Goal: Transaction & Acquisition: Purchase product/service

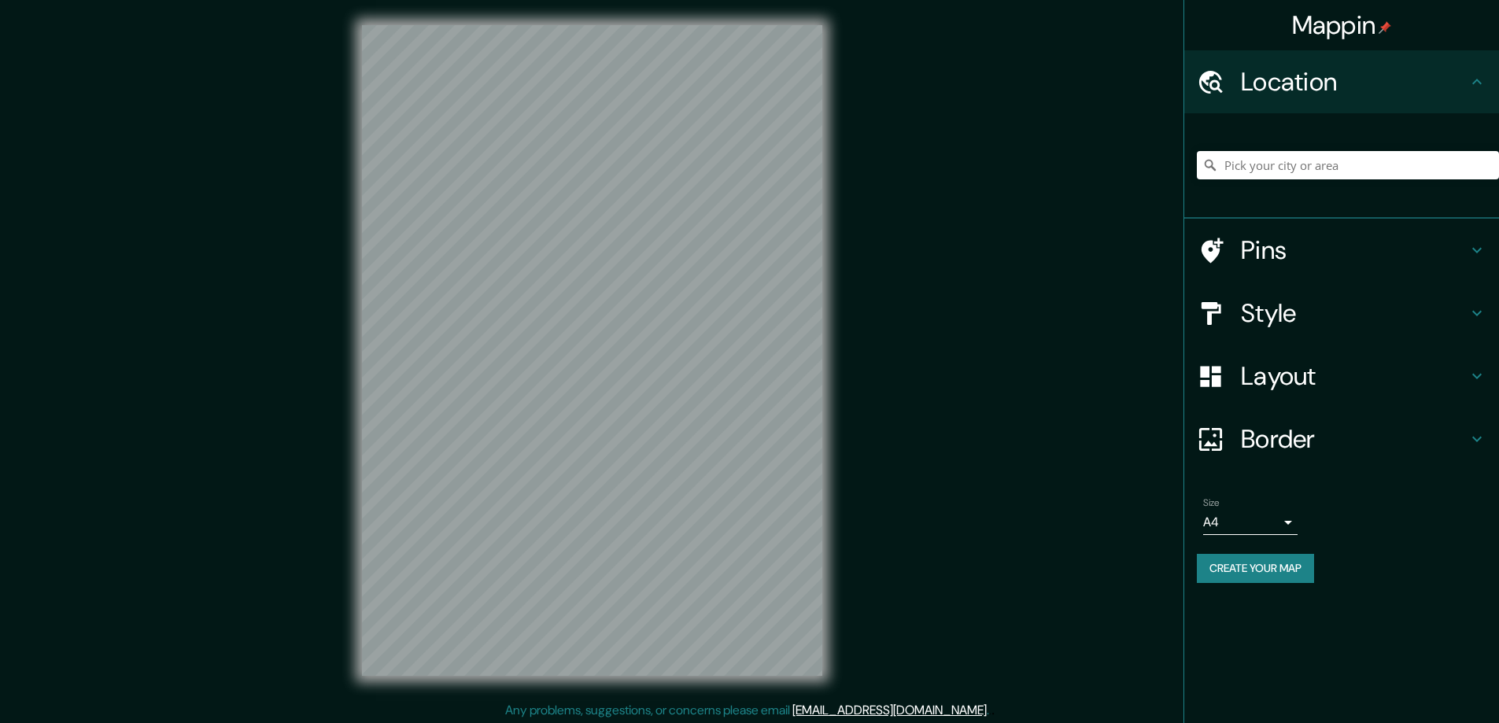
click at [1283, 308] on h4 "Style" at bounding box center [1354, 312] width 227 height 31
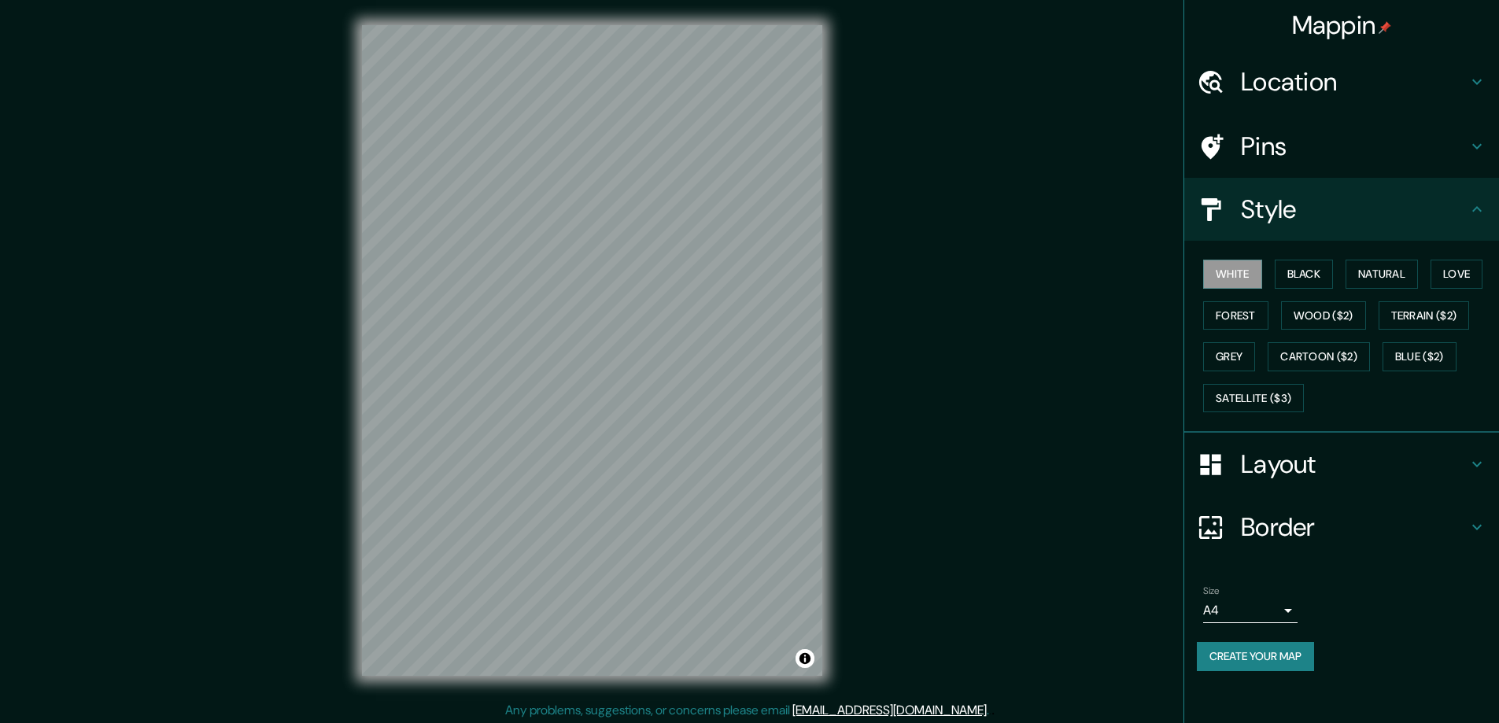
click at [1299, 269] on button "Black" at bounding box center [1304, 274] width 59 height 29
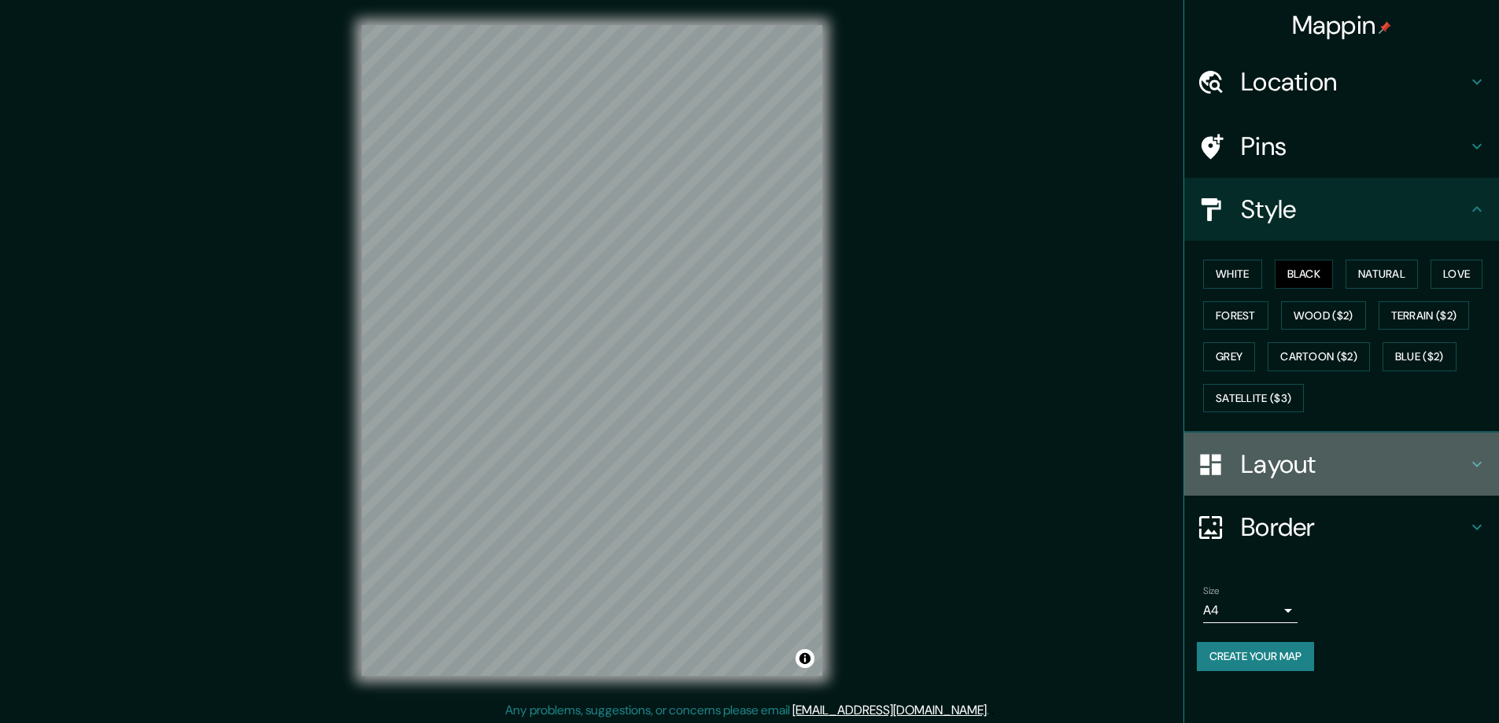
click at [1263, 460] on h4 "Layout" at bounding box center [1354, 463] width 227 height 31
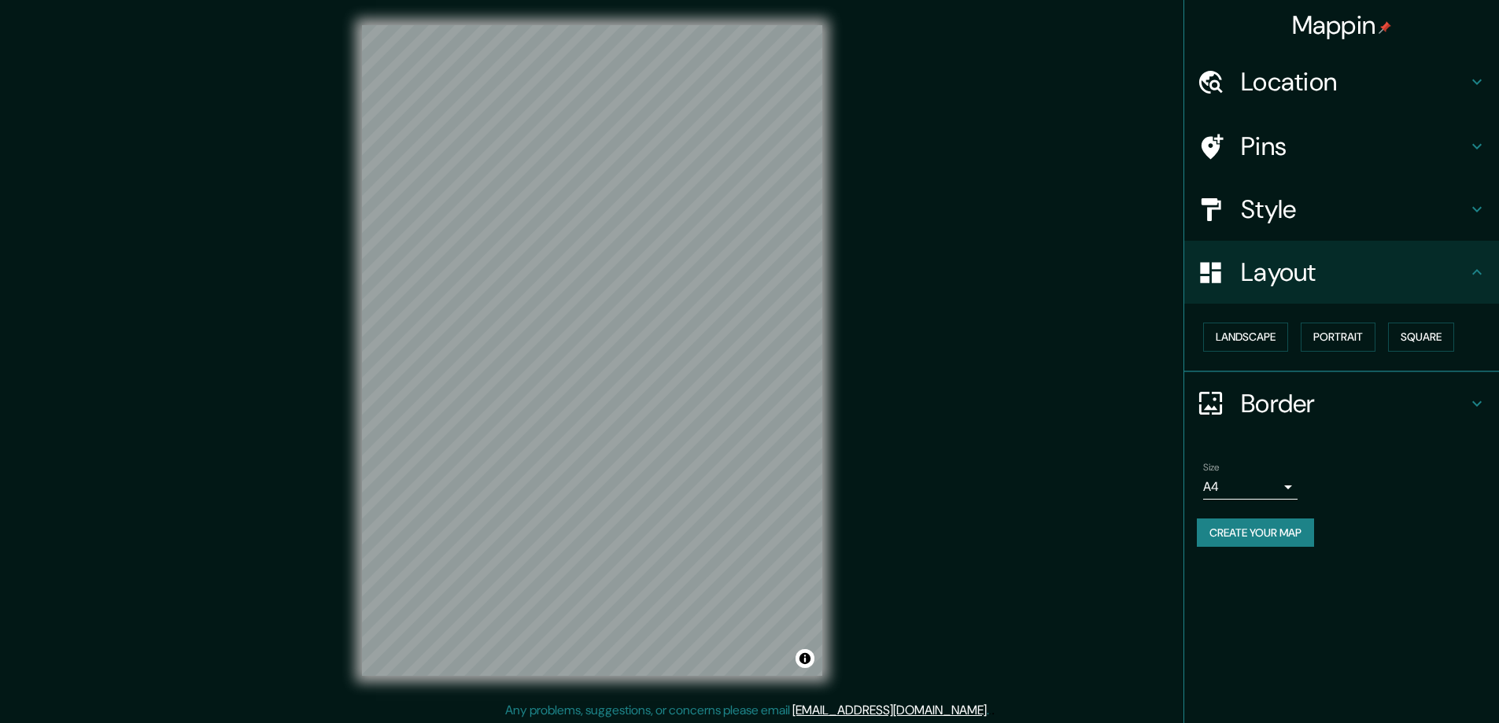
click at [1416, 334] on button "Square" at bounding box center [1421, 337] width 66 height 29
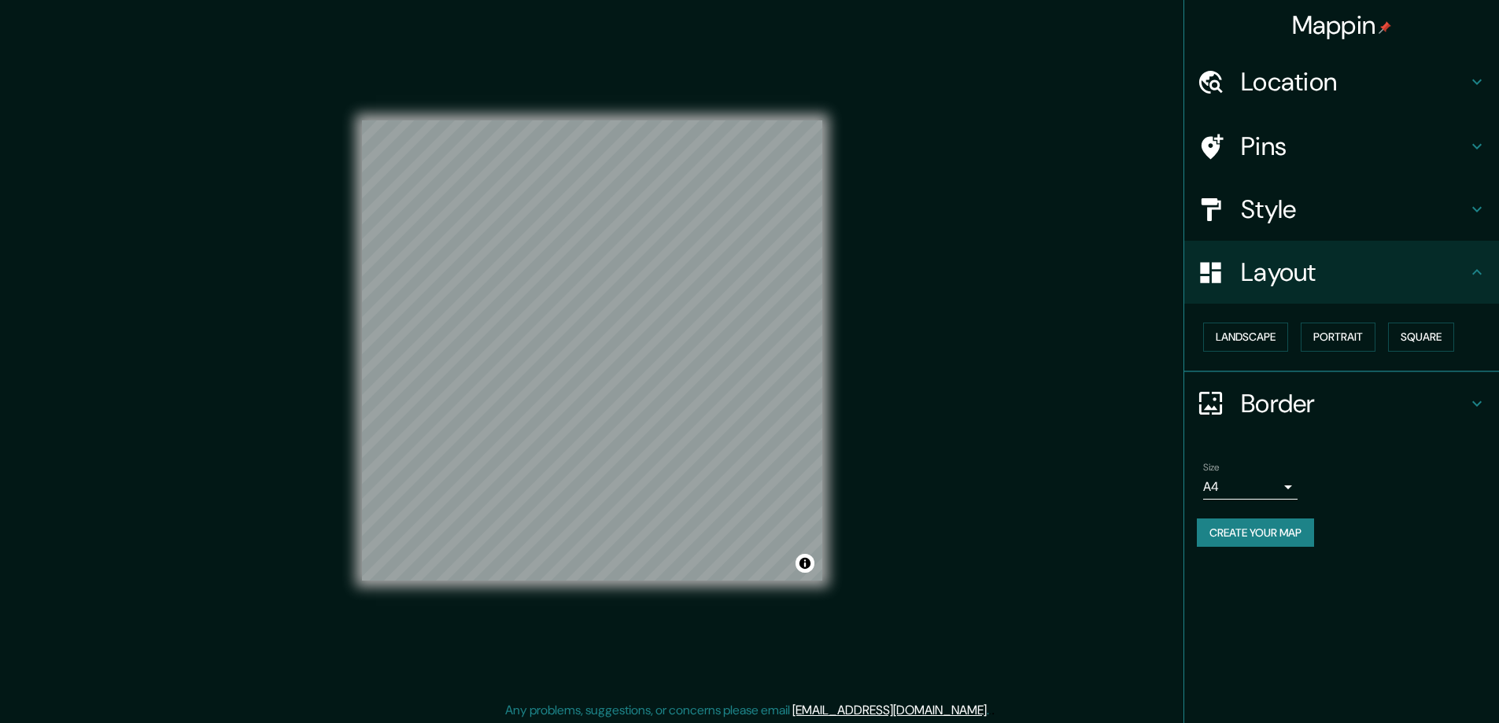
click at [1287, 487] on body "Mappin Location Pins Style Layout Landscape Portrait Square Border Choose a bor…" at bounding box center [749, 361] width 1499 height 723
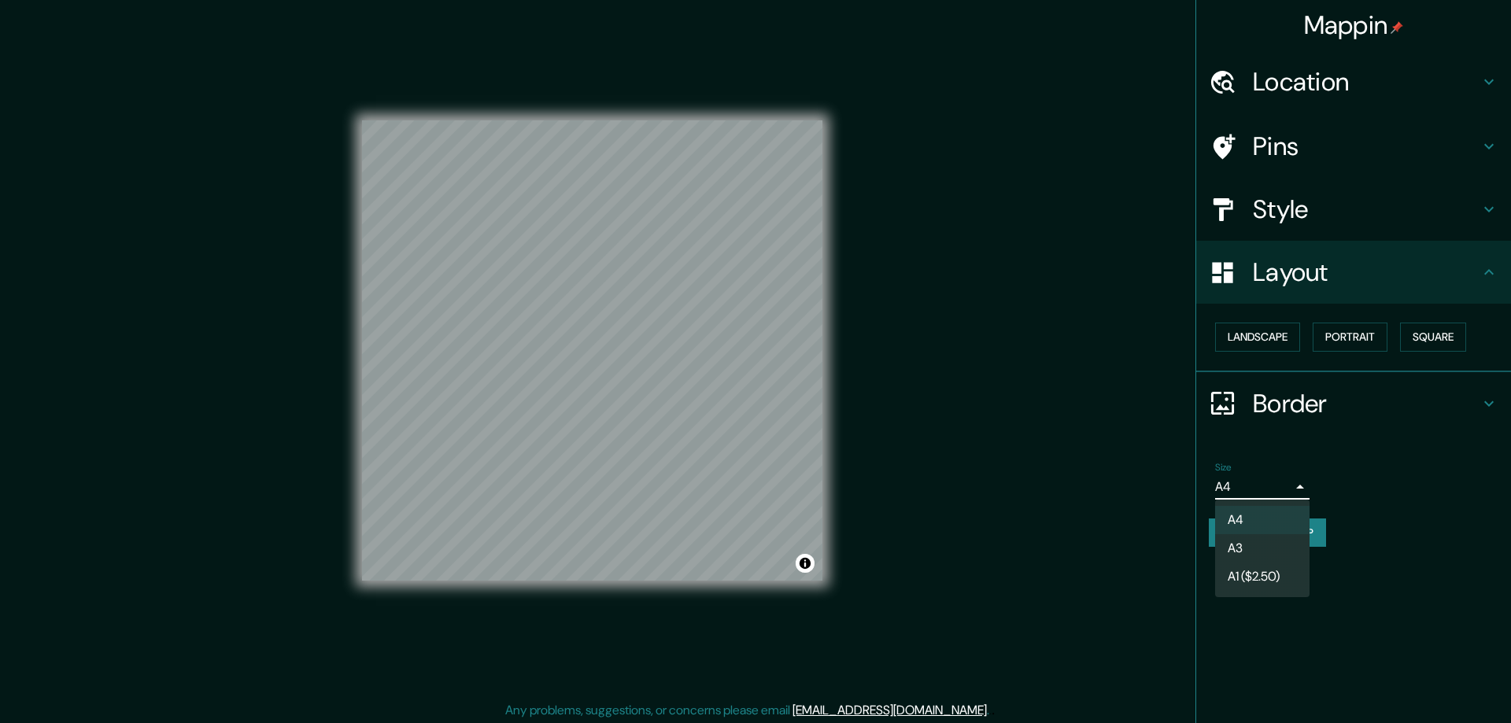
click at [1236, 550] on li "A3" at bounding box center [1262, 548] width 94 height 28
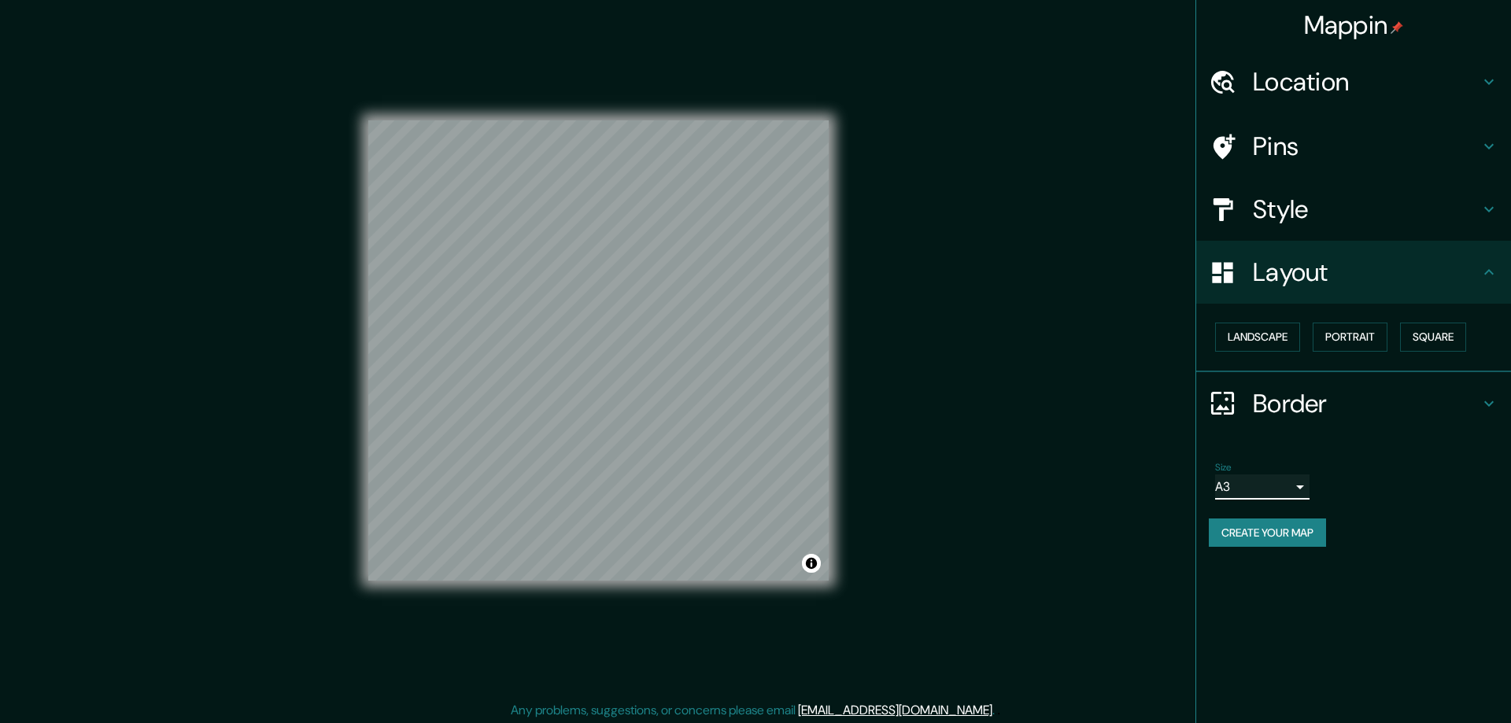
type input "a4"
click at [1263, 210] on h4 "Style" at bounding box center [1366, 209] width 227 height 31
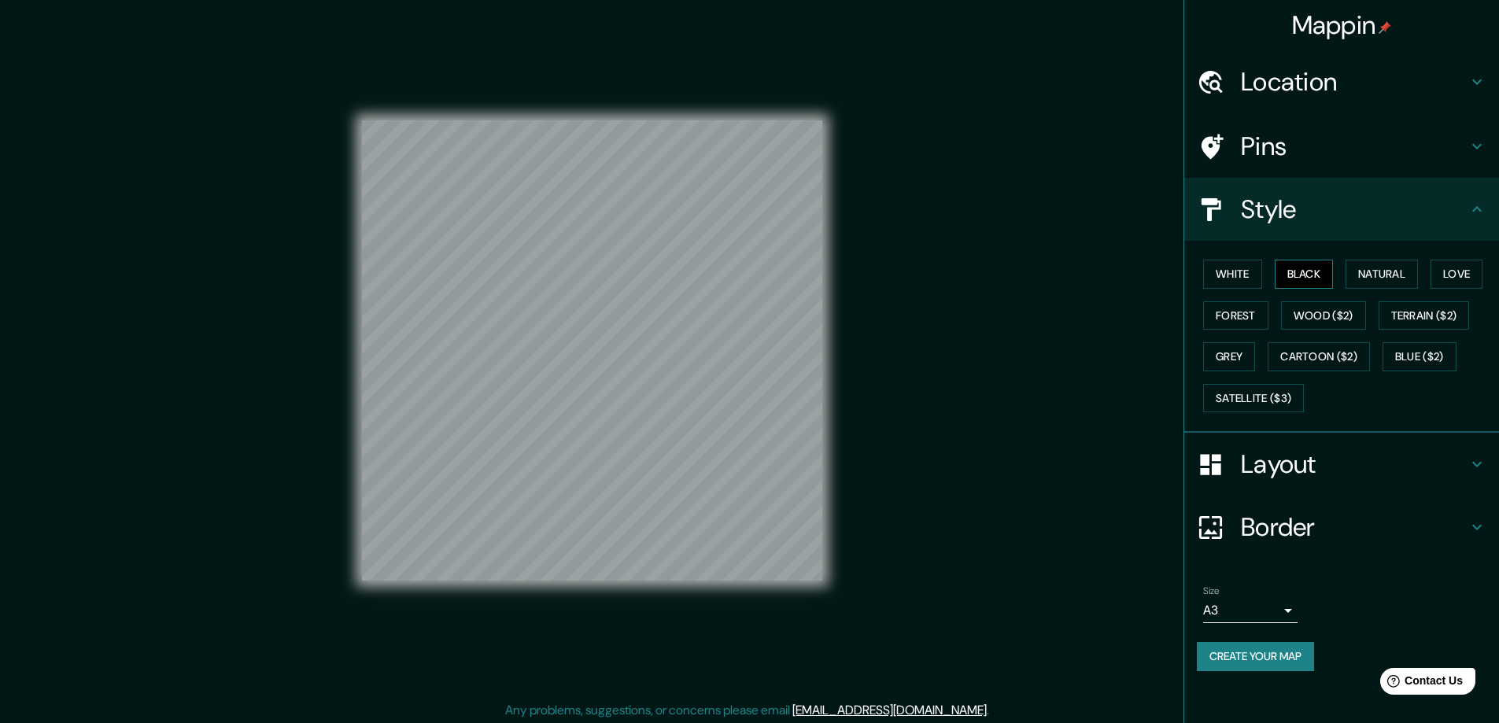
click at [1302, 268] on button "Black" at bounding box center [1304, 274] width 59 height 29
click at [1264, 80] on h4 "Location" at bounding box center [1354, 81] width 227 height 31
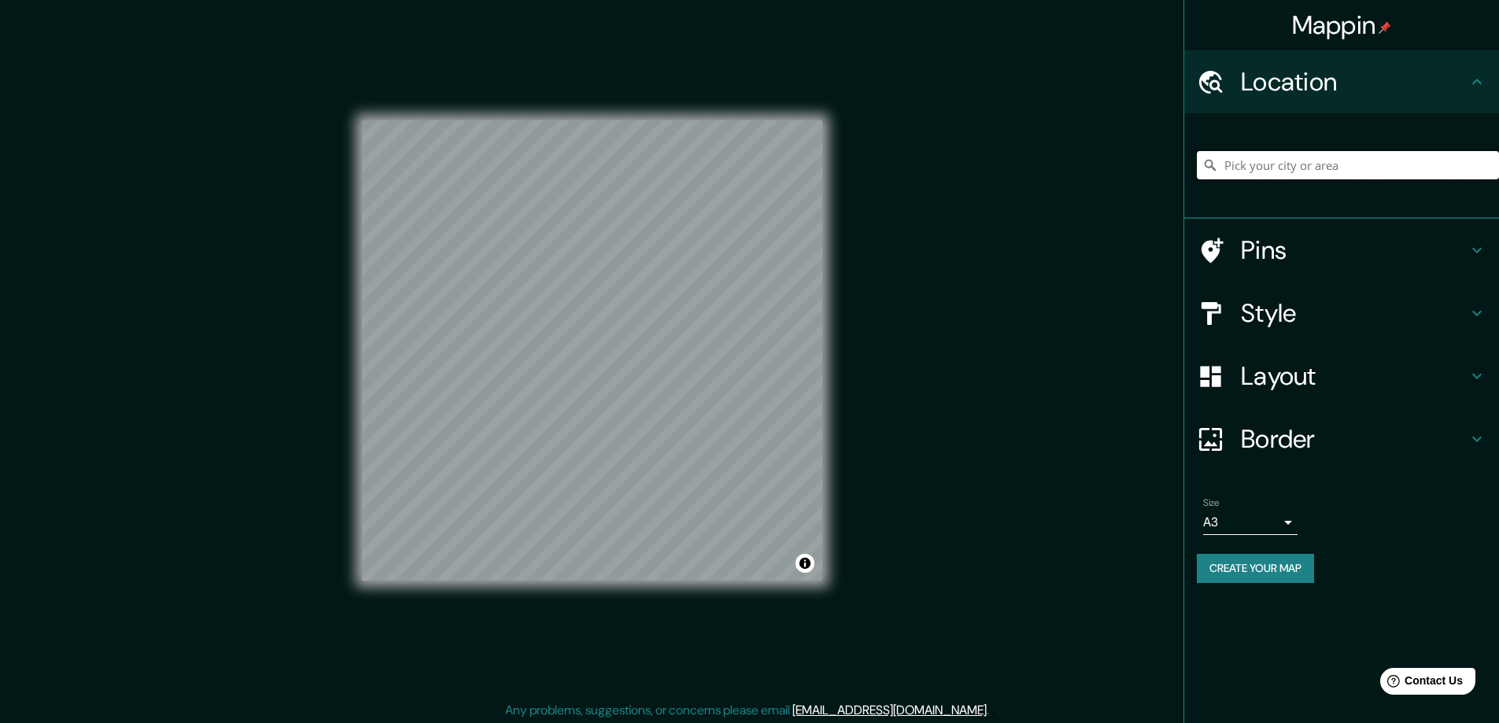
paste input "Mühlenweg 4c in 33161 Hövelhof"
click at [1316, 172] on input "Mühlenweg 4c in 33161 Hövelhof" at bounding box center [1348, 165] width 302 height 28
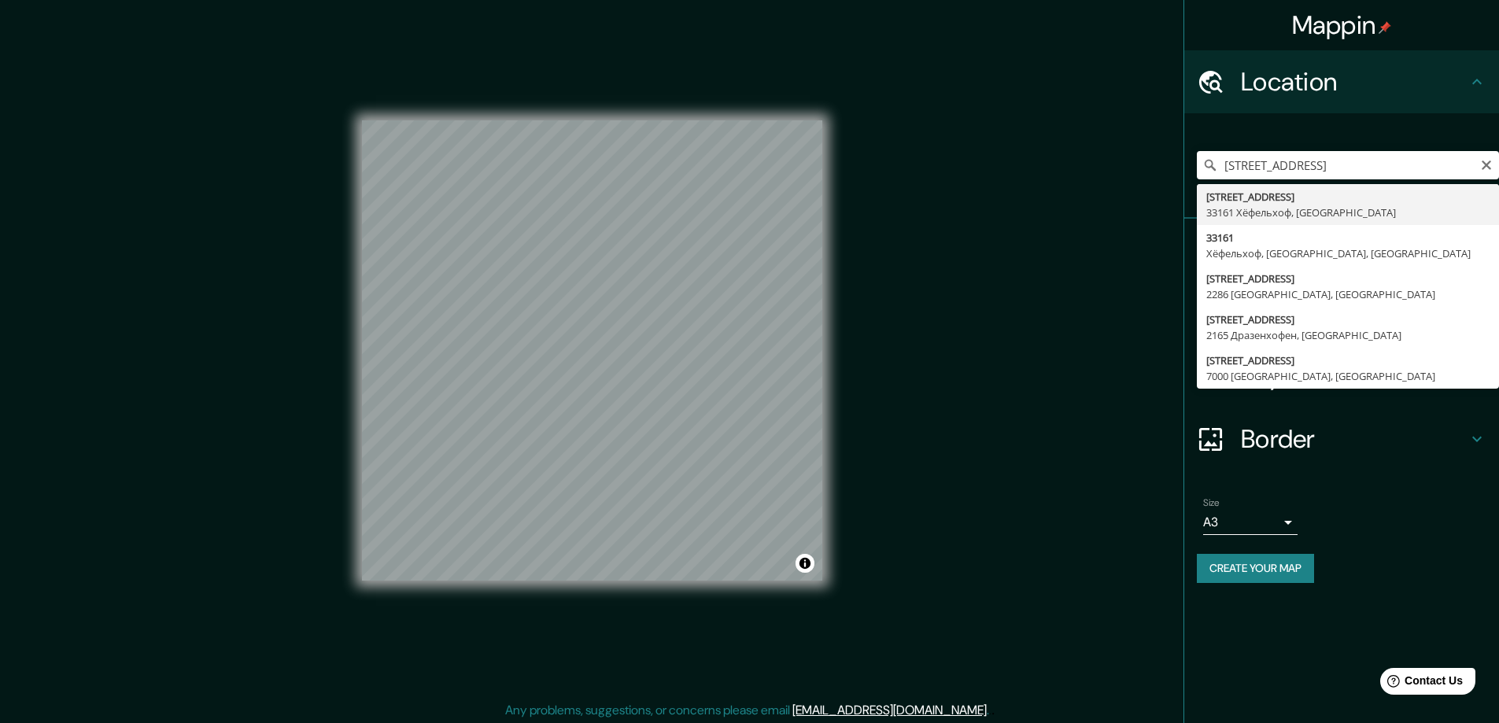
type input "Mühlenweg 4, 33161 Хёфельхоф, Германия"
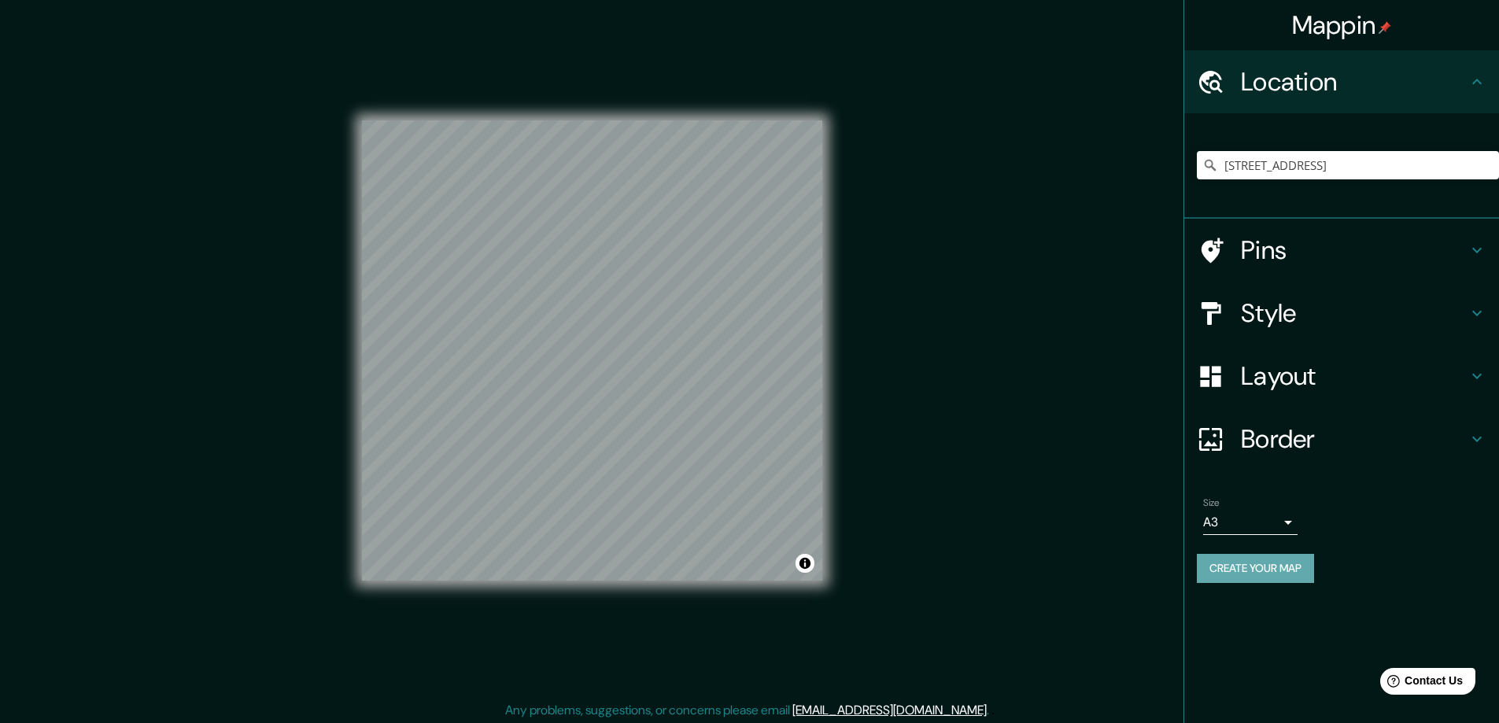
click at [1247, 568] on button "Create your map" at bounding box center [1255, 568] width 117 height 29
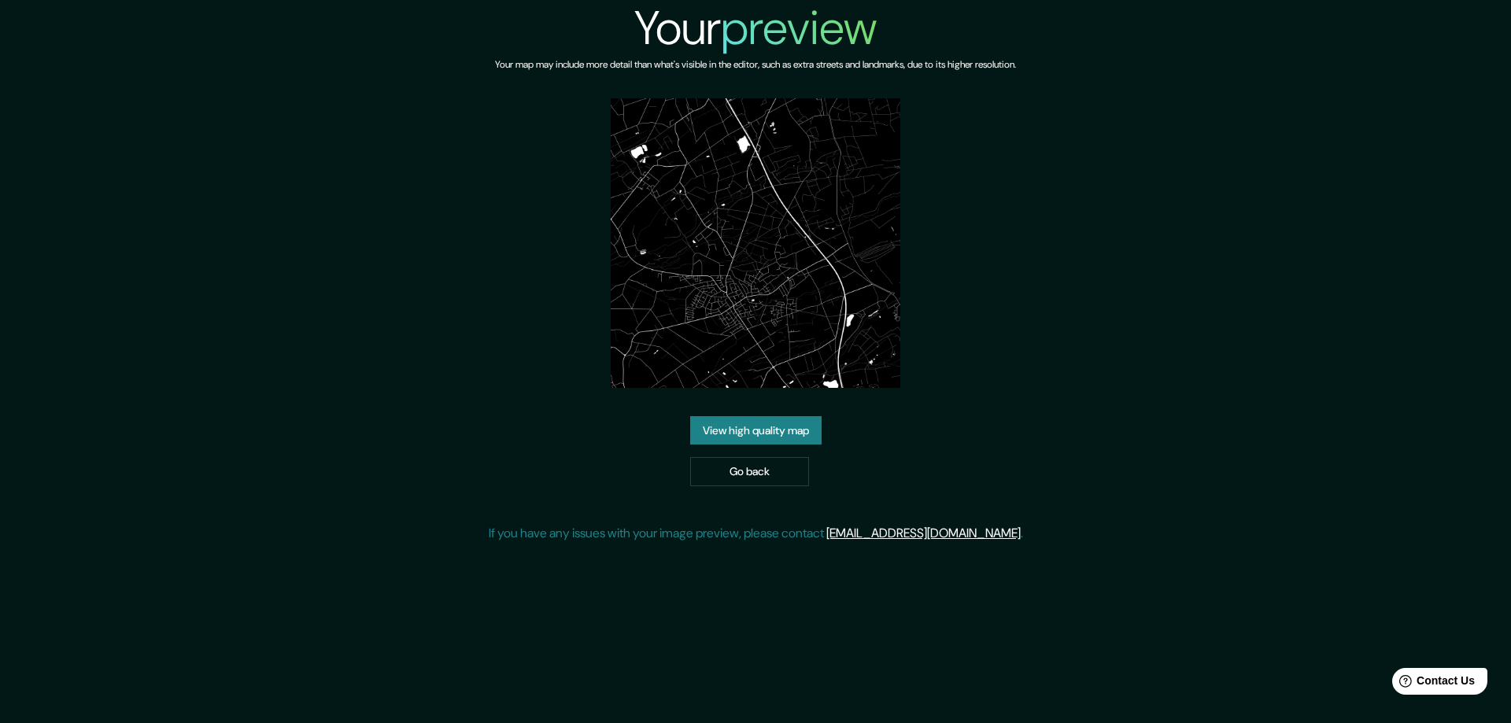
click at [726, 426] on link "View high quality map" at bounding box center [755, 430] width 131 height 29
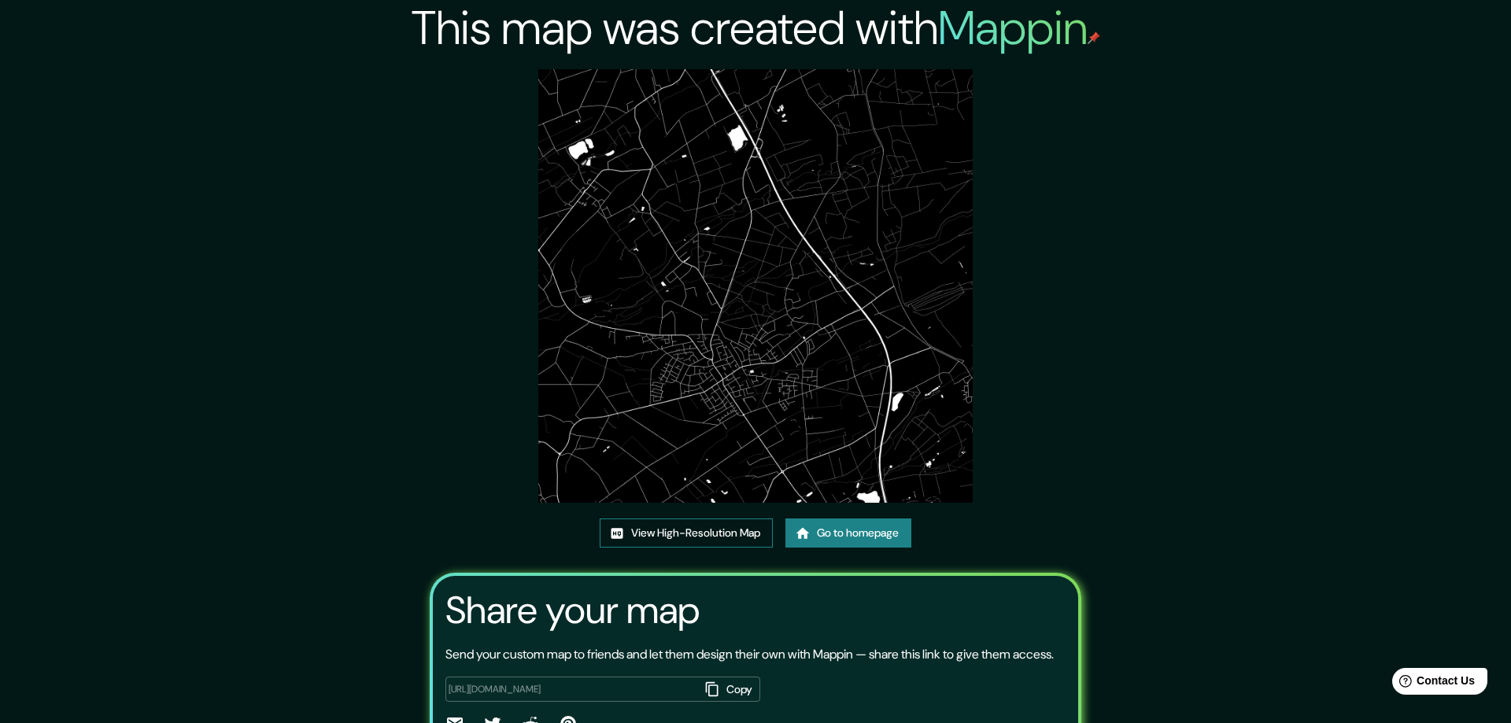
click at [651, 530] on link "View High-Resolution Map" at bounding box center [686, 533] width 173 height 29
click at [847, 536] on link "Go to homepage" at bounding box center [843, 533] width 126 height 29
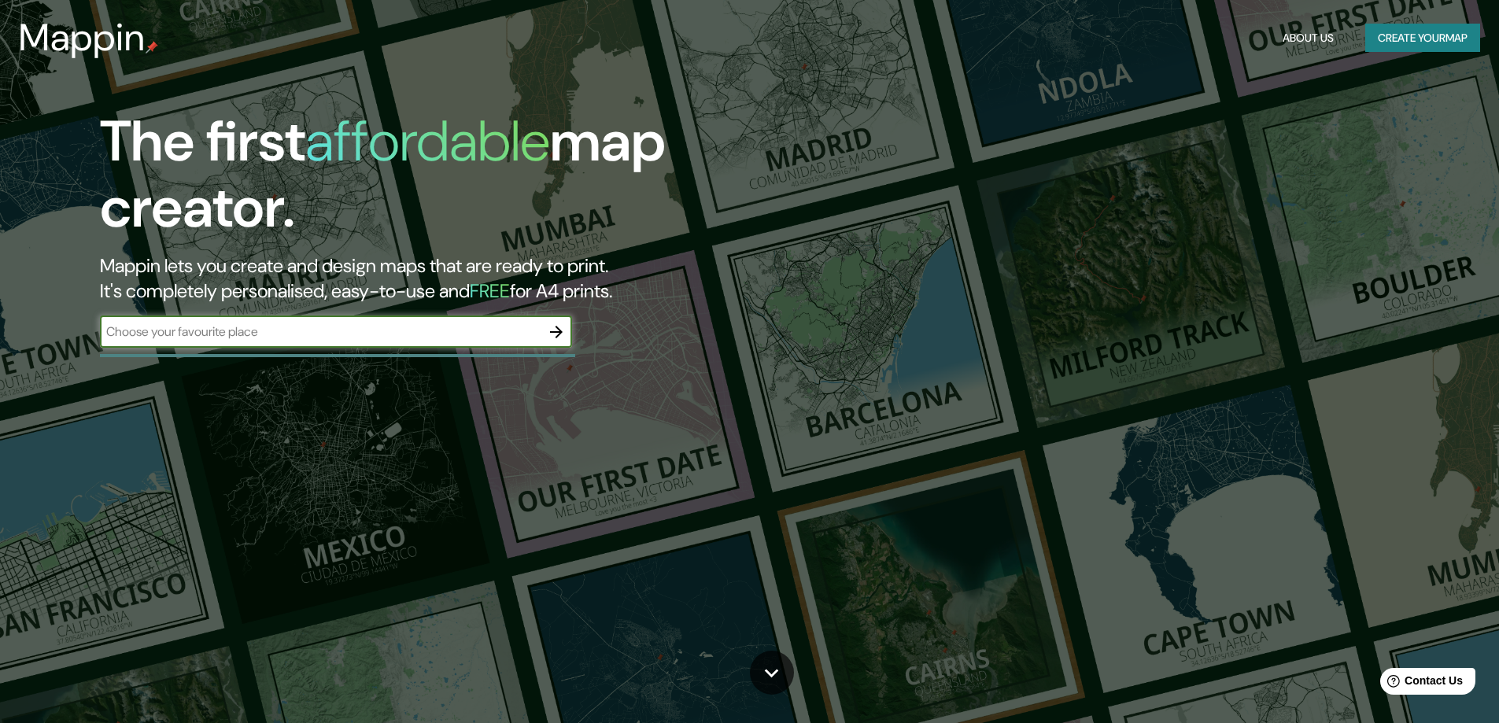
click at [829, 532] on div "The first affordable map creator. Mappin lets you create and design maps that a…" at bounding box center [749, 361] width 1499 height 723
click at [556, 330] on icon "button" at bounding box center [556, 332] width 19 height 19
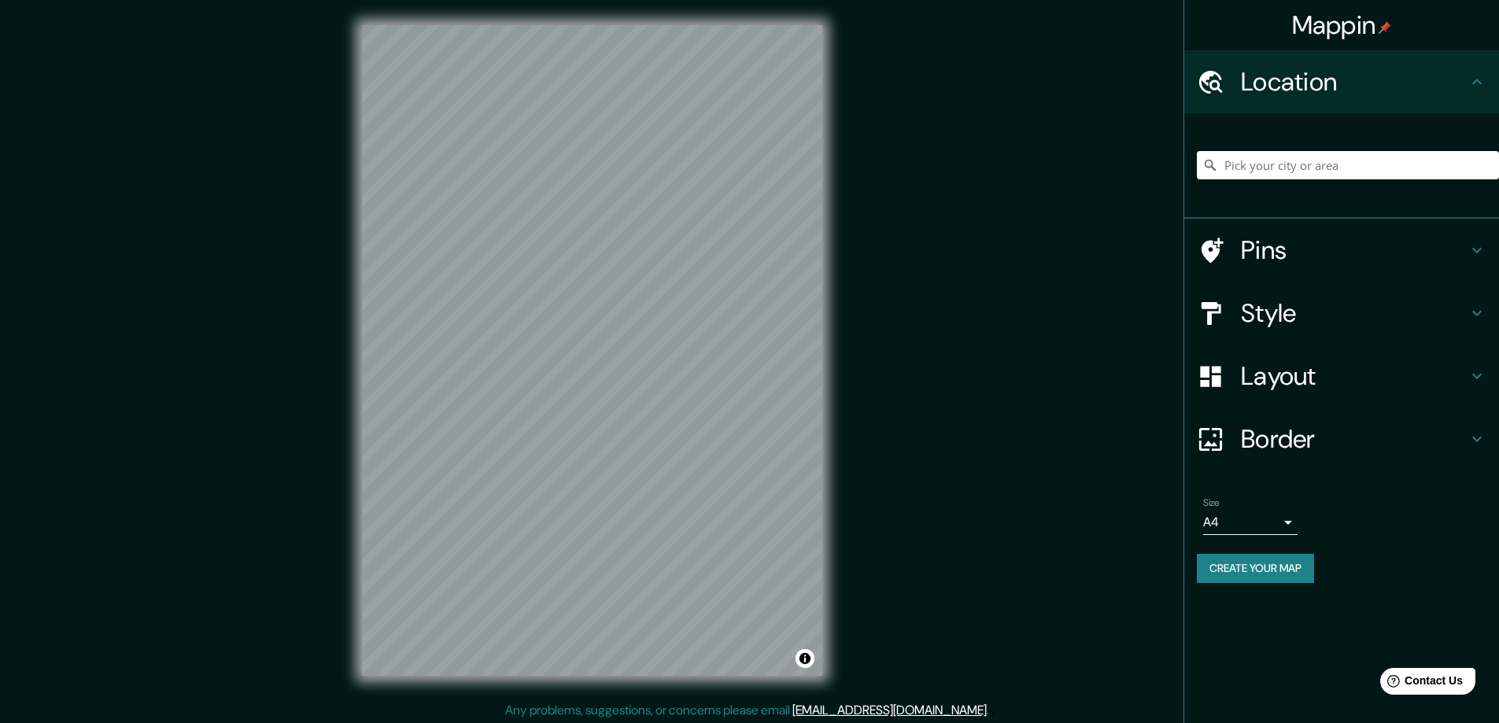
click at [1264, 312] on h4 "Style" at bounding box center [1354, 312] width 227 height 31
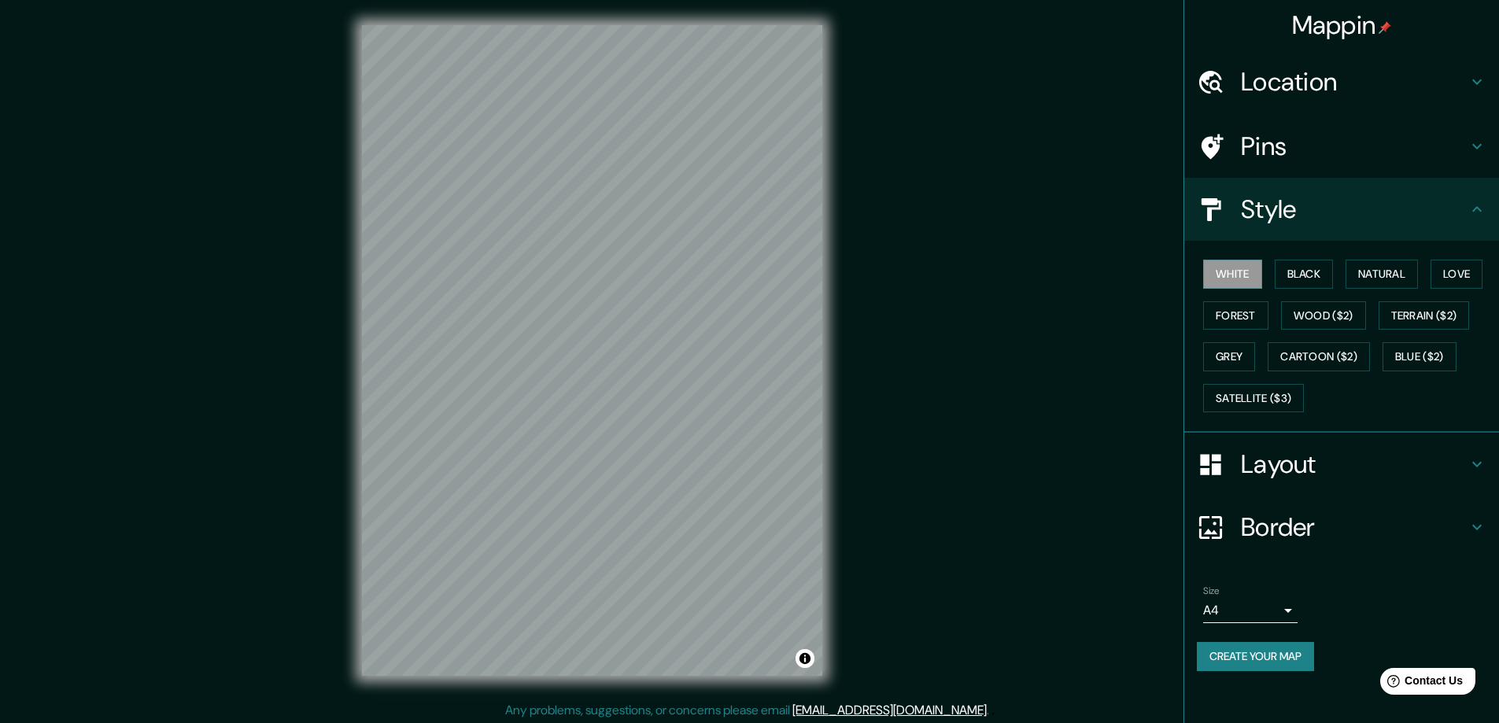
click at [1266, 469] on h4 "Layout" at bounding box center [1354, 463] width 227 height 31
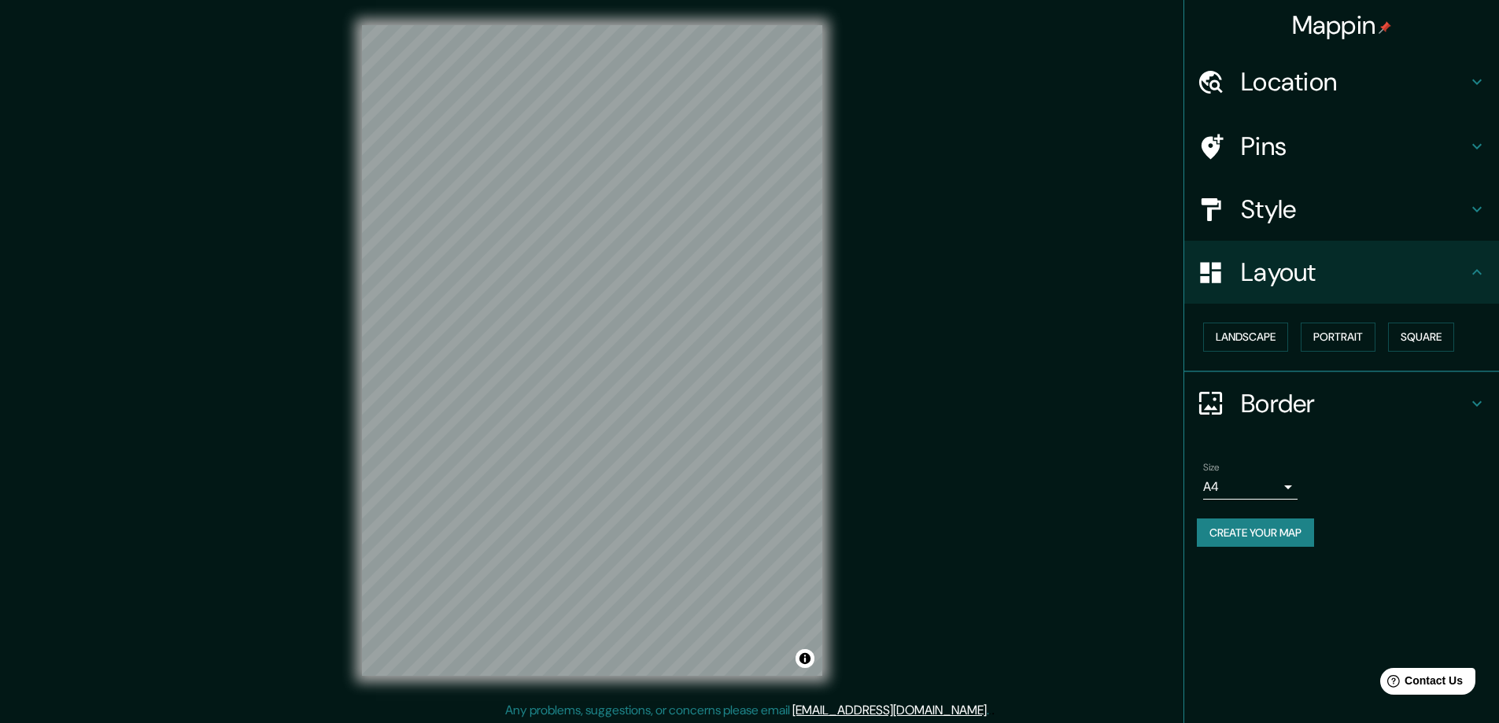
click at [1266, 463] on div "Size A4 single" at bounding box center [1250, 481] width 94 height 38
click at [1427, 330] on button "Square" at bounding box center [1421, 337] width 66 height 29
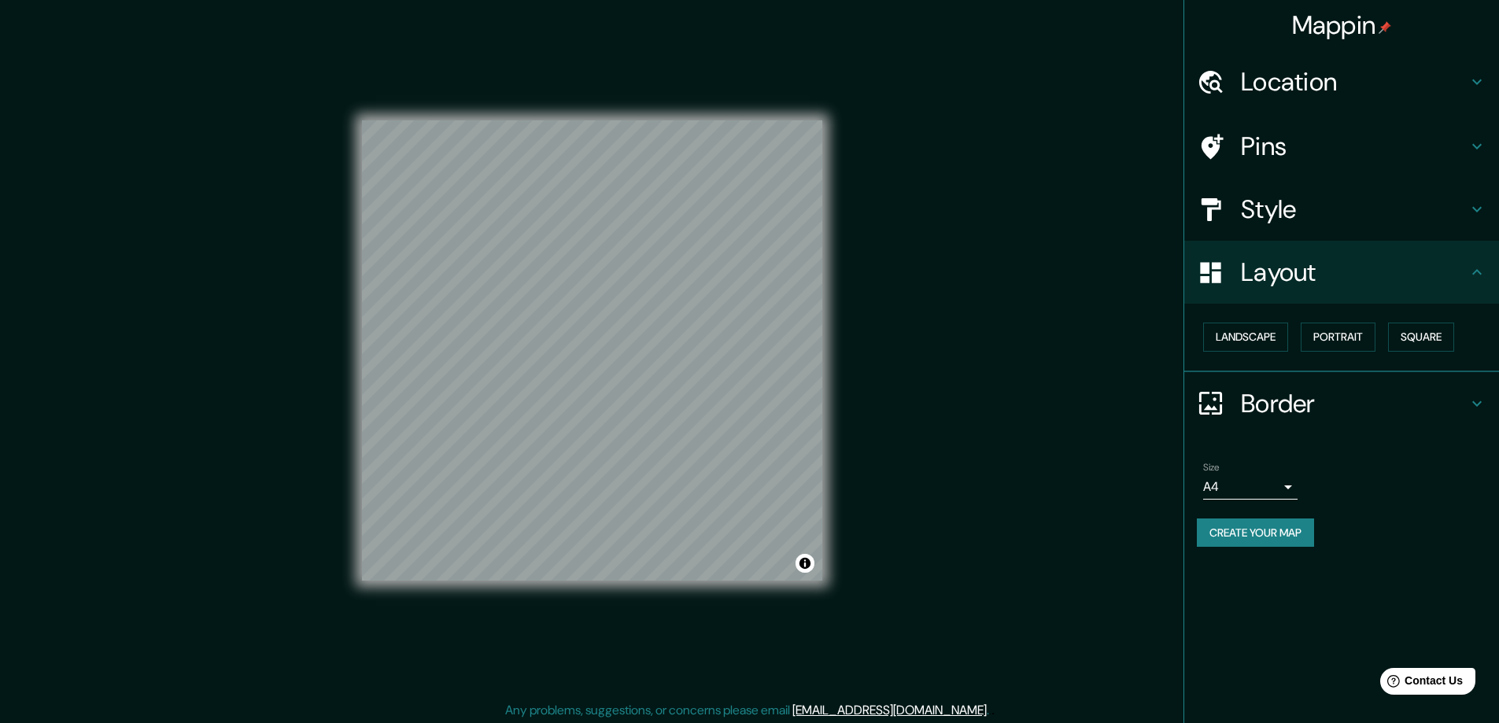
click at [1290, 482] on body "Mappin Location Pins Style Layout Landscape Portrait Square Border Choose a bor…" at bounding box center [749, 361] width 1499 height 723
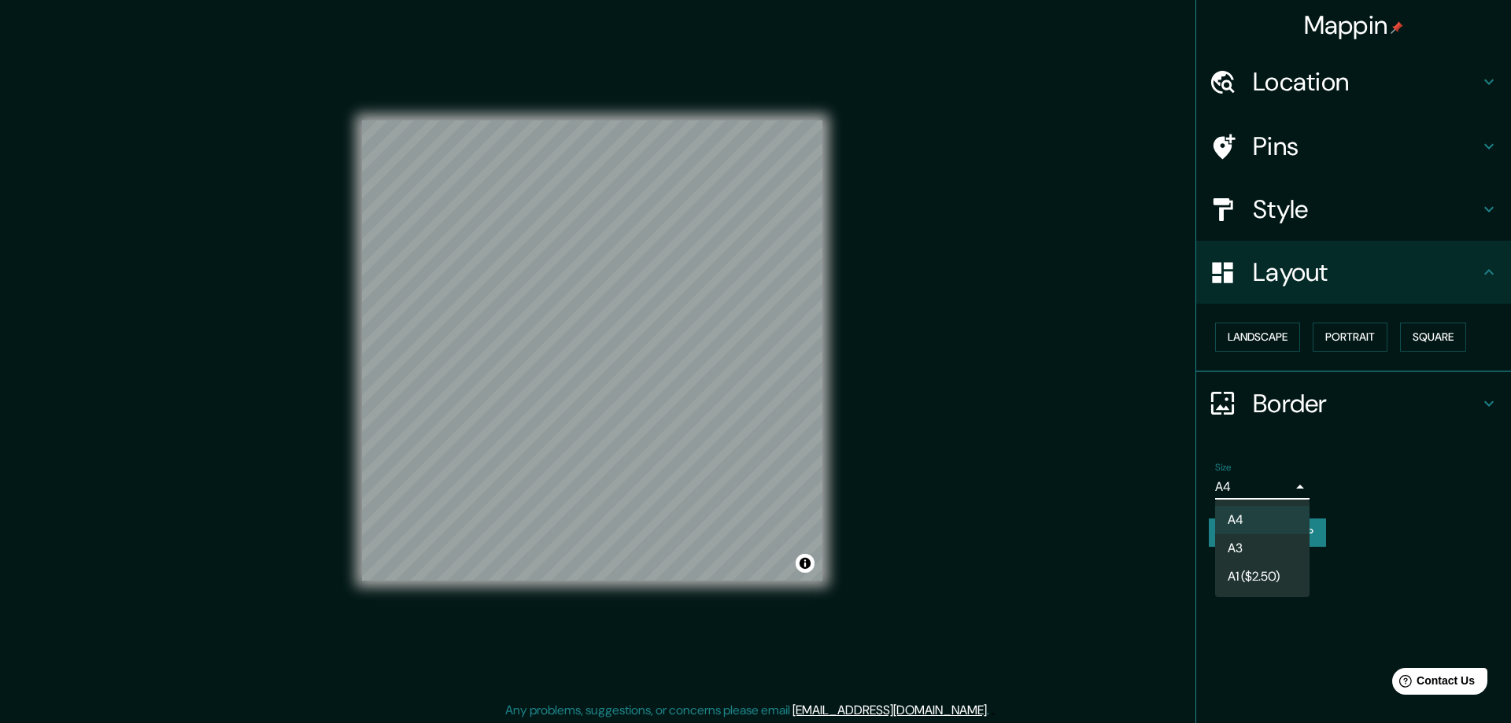
click at [1253, 544] on li "A3" at bounding box center [1262, 548] width 94 height 28
type input "a4"
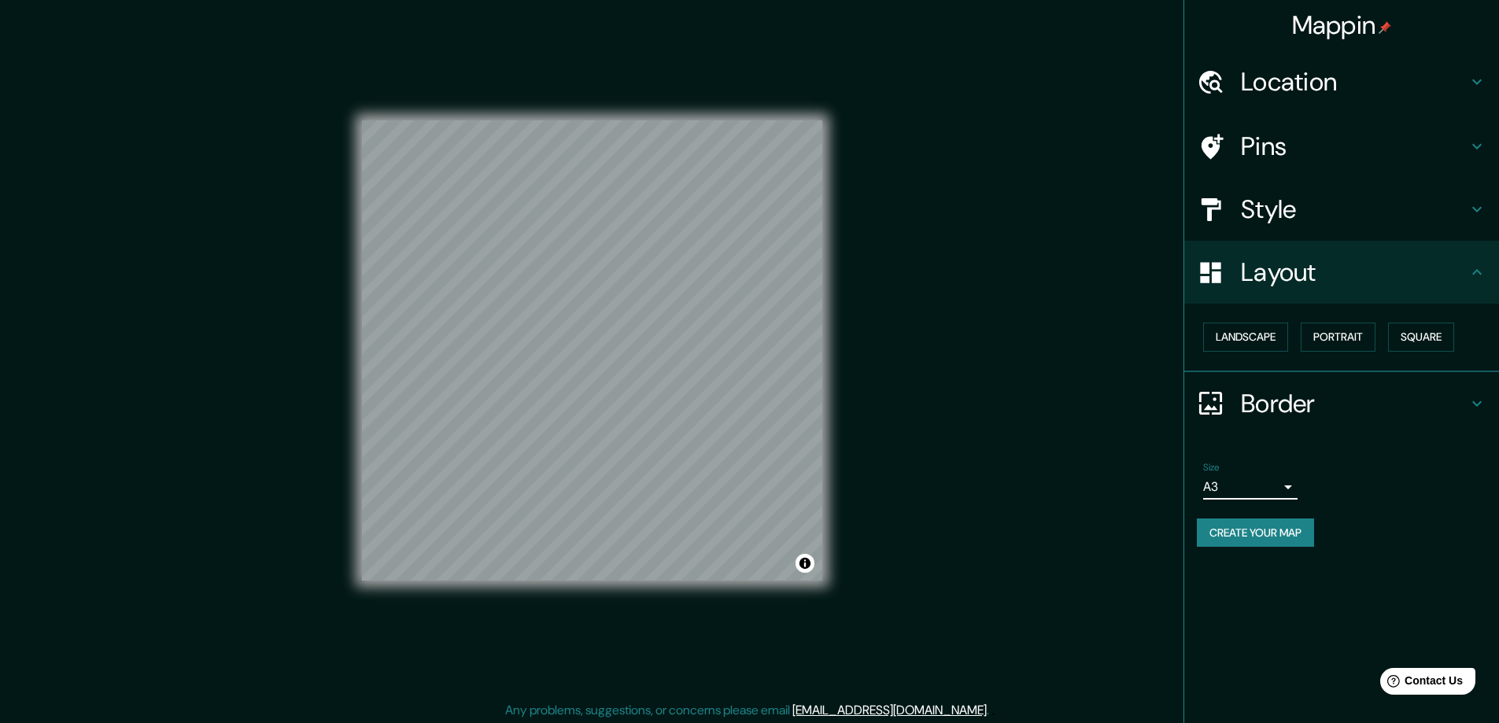
click at [1261, 75] on h4 "Location" at bounding box center [1354, 81] width 227 height 31
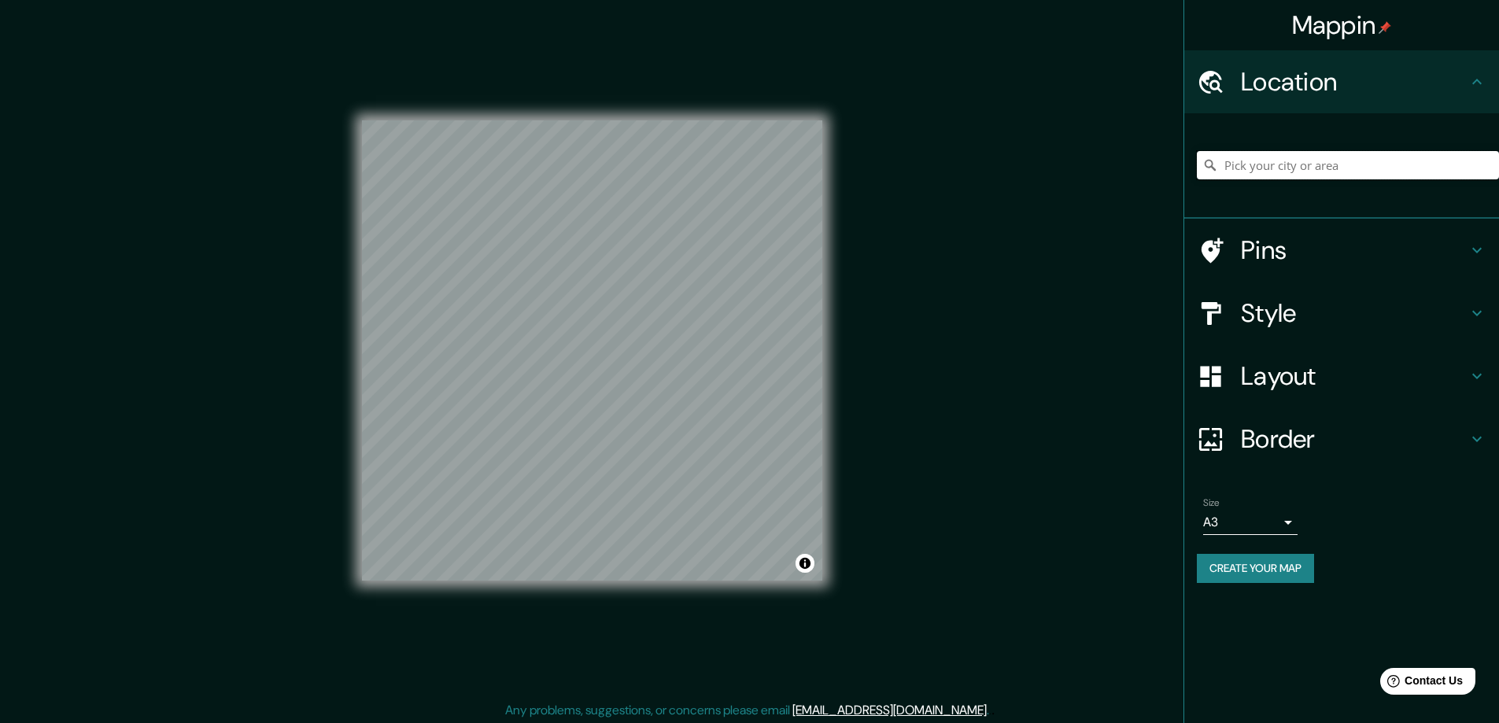
click at [1264, 165] on input "Pick your city or area" at bounding box center [1348, 165] width 302 height 28
paste input "Schloss Benrath, 40597 Düsseldorf"
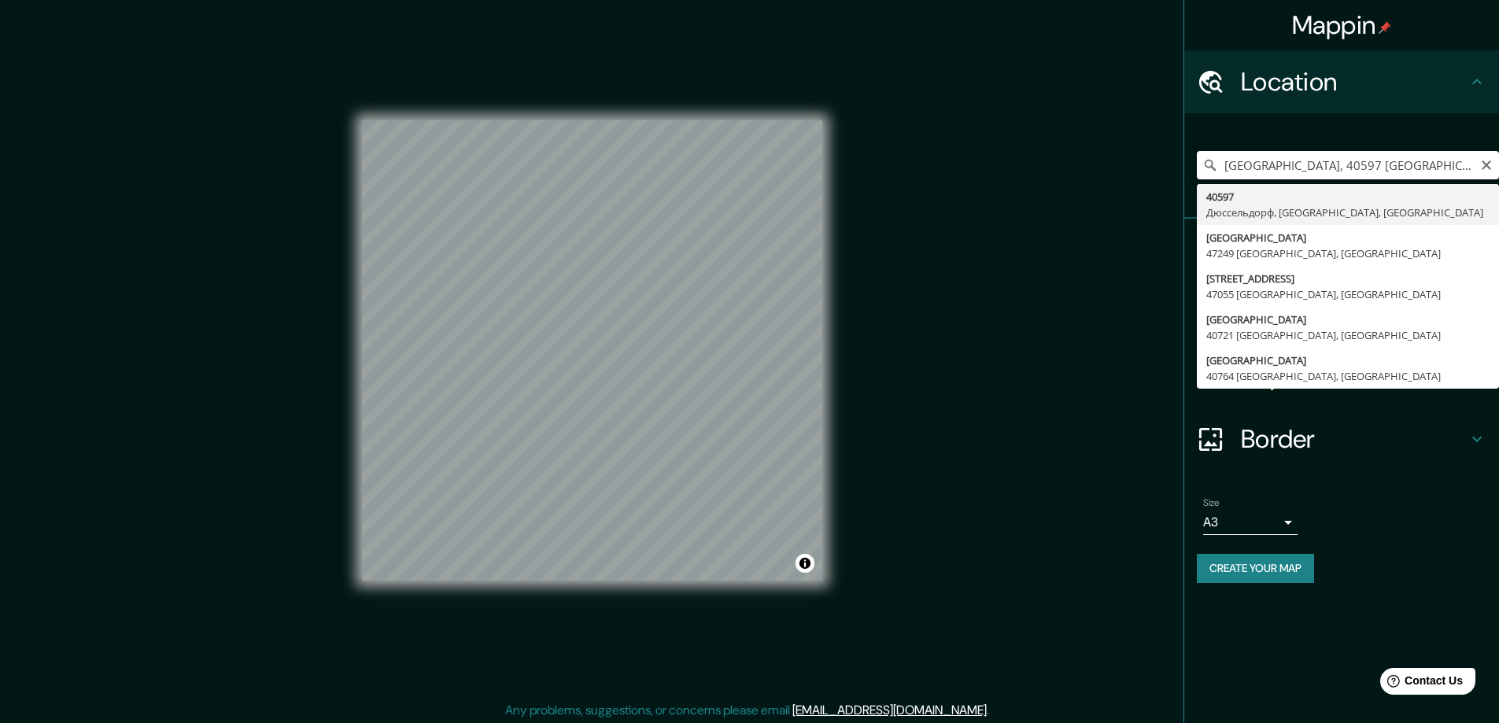
type input "40597, Дюссельдорф, Северный Рейн-Вестфалия, Германия"
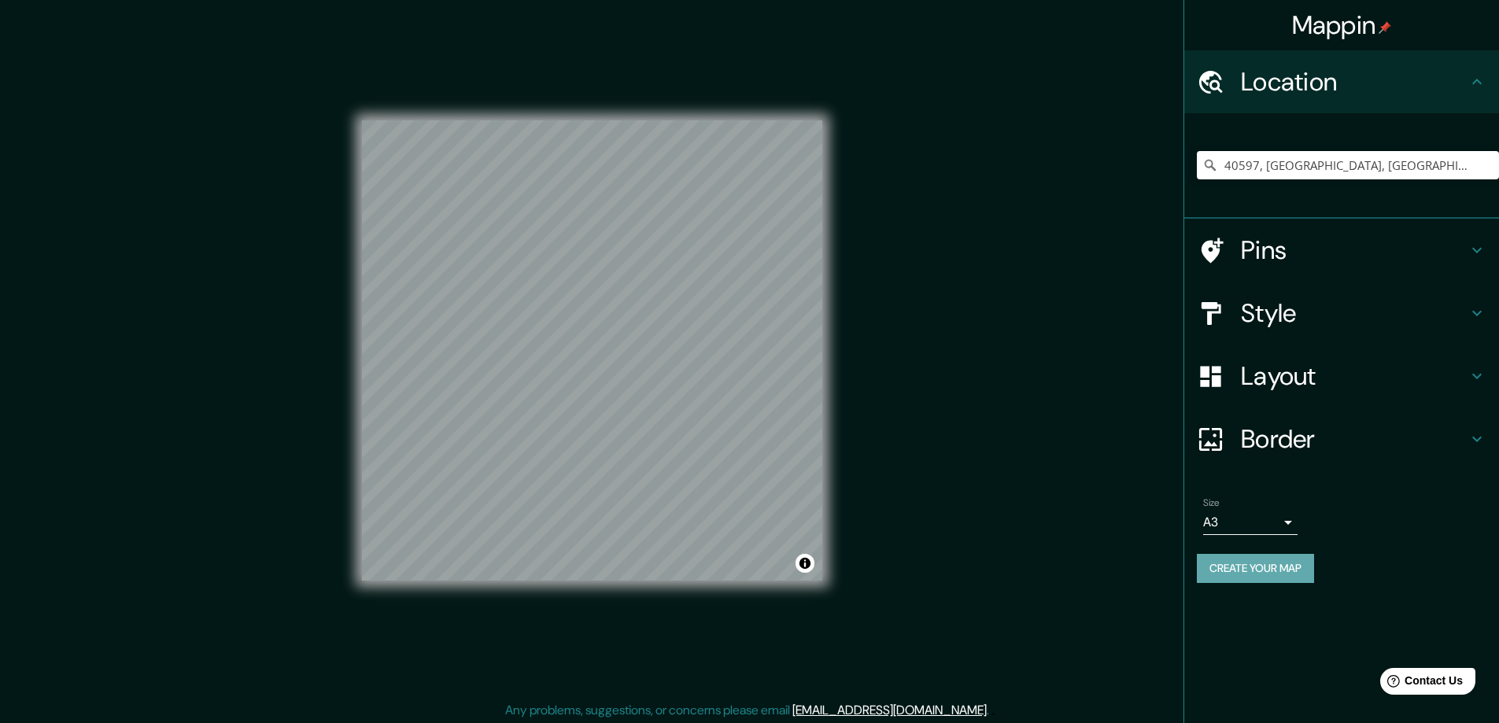
click at [1210, 563] on button "Create your map" at bounding box center [1255, 568] width 117 height 29
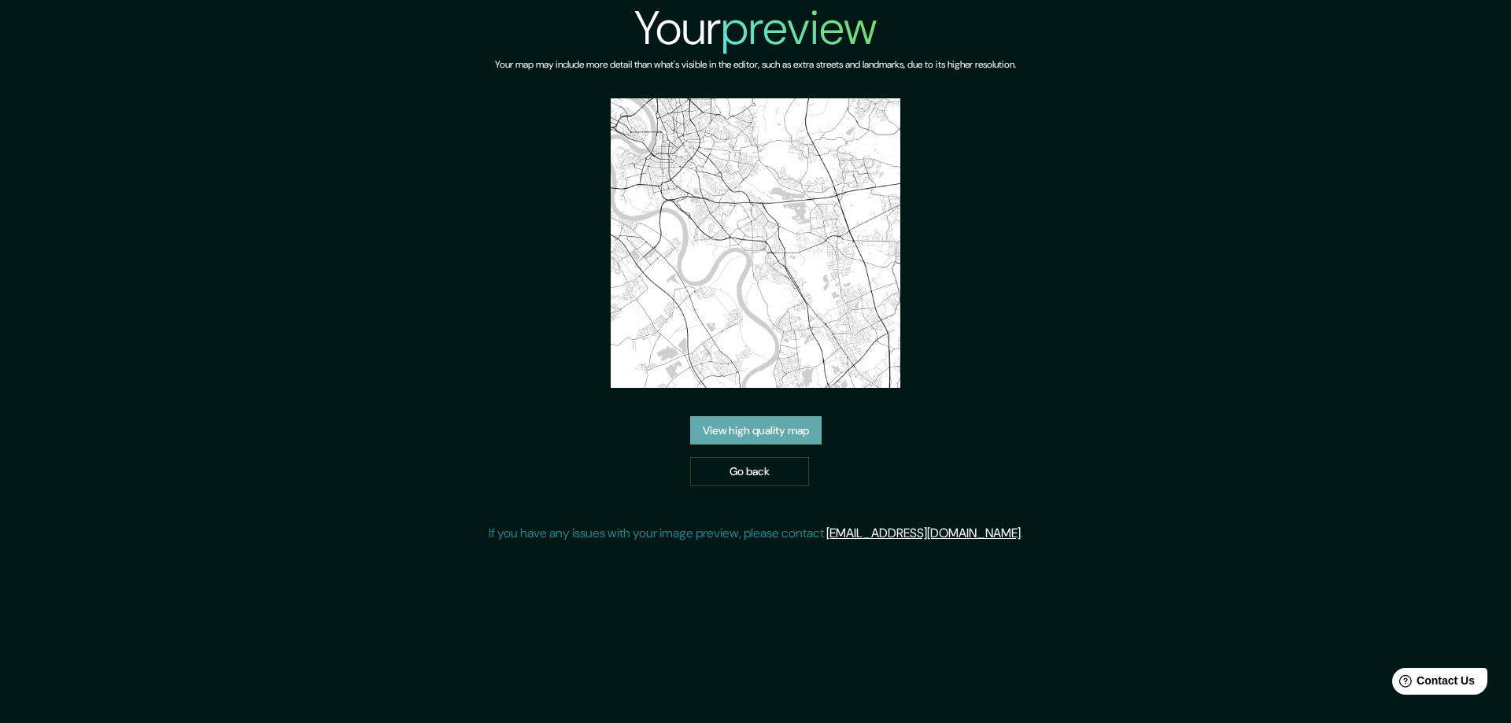
click at [751, 428] on link "View high quality map" at bounding box center [755, 430] width 131 height 29
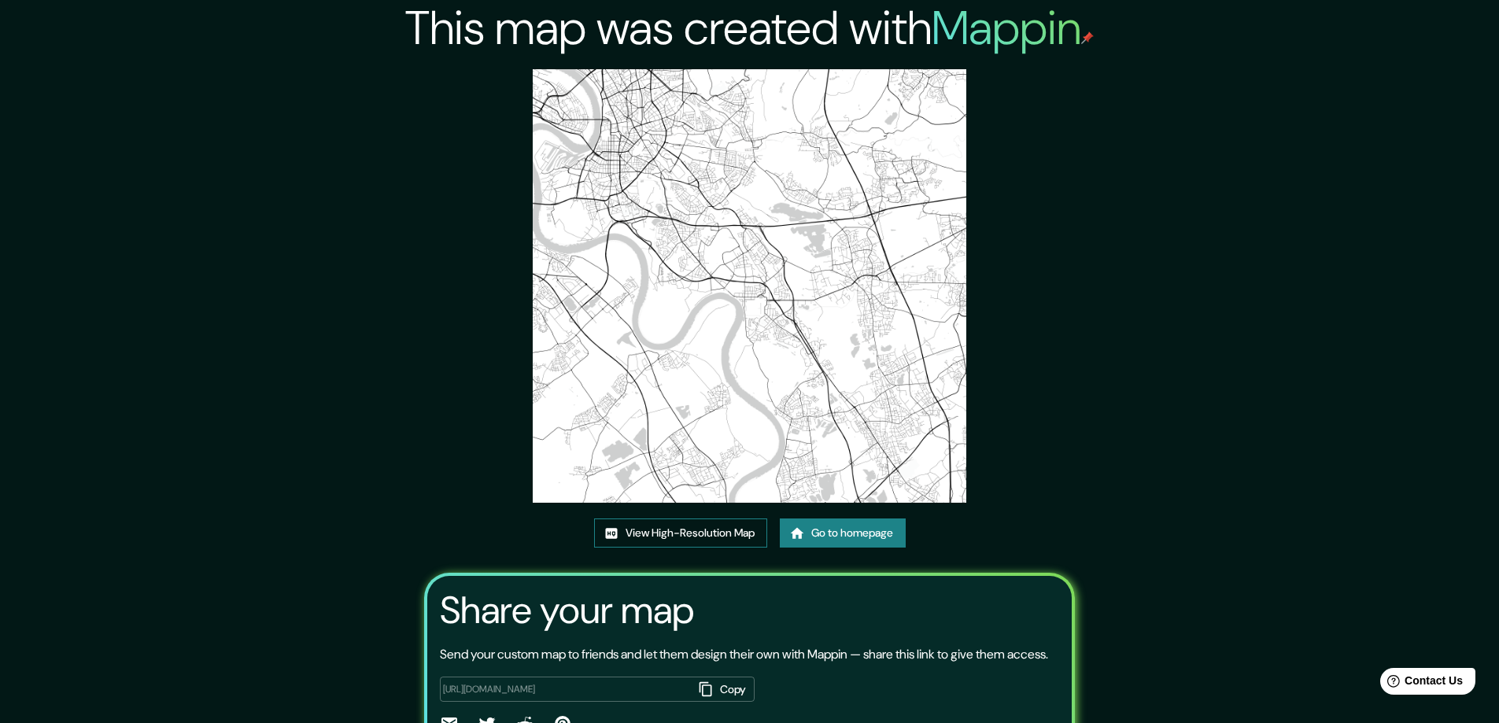
click at [691, 533] on link "View High-Resolution Map" at bounding box center [680, 533] width 173 height 29
click at [850, 531] on link "Go to homepage" at bounding box center [843, 533] width 126 height 29
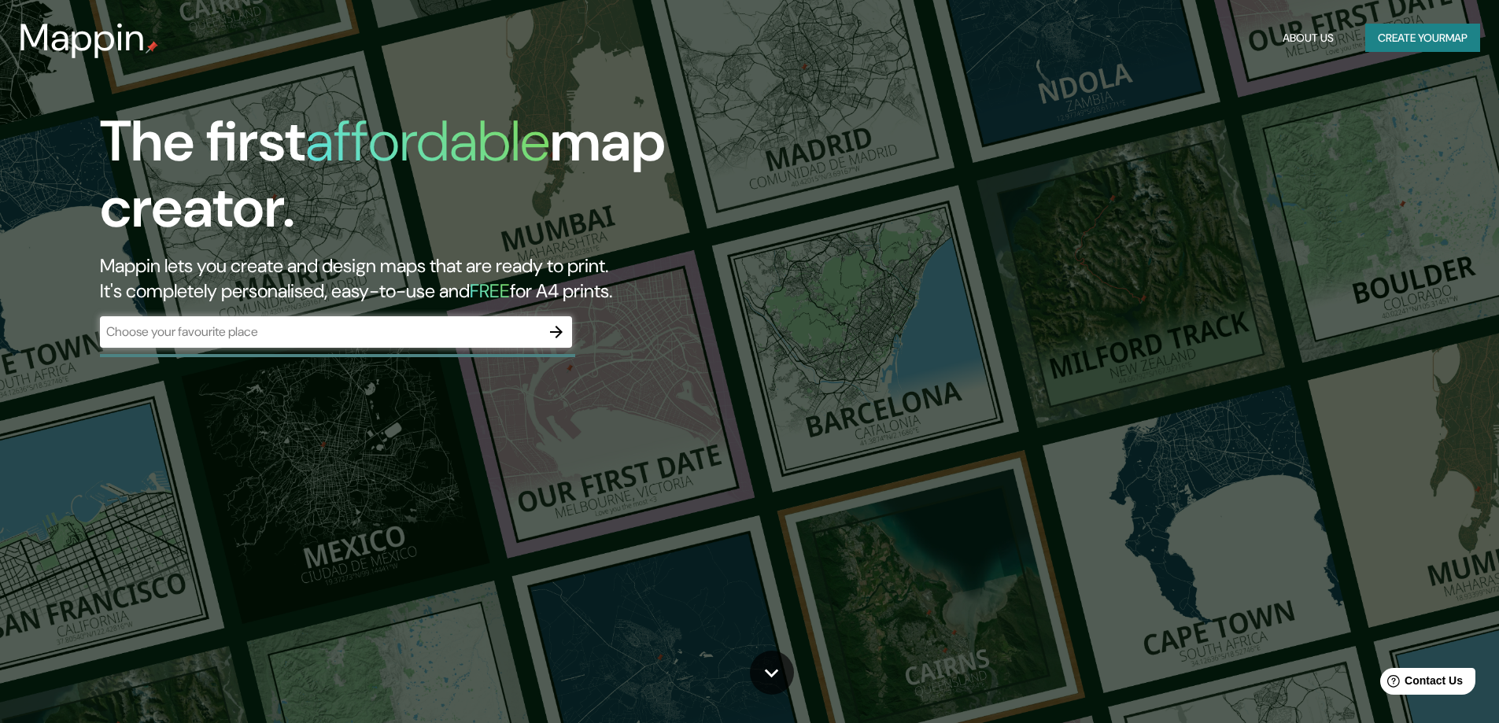
drag, startPoint x: 311, startPoint y: 241, endPoint x: 566, endPoint y: 345, distance: 275.3
click at [311, 241] on h1 "The first affordable map creator." at bounding box center [475, 181] width 750 height 145
click at [556, 332] on icon "button" at bounding box center [556, 332] width 13 height 13
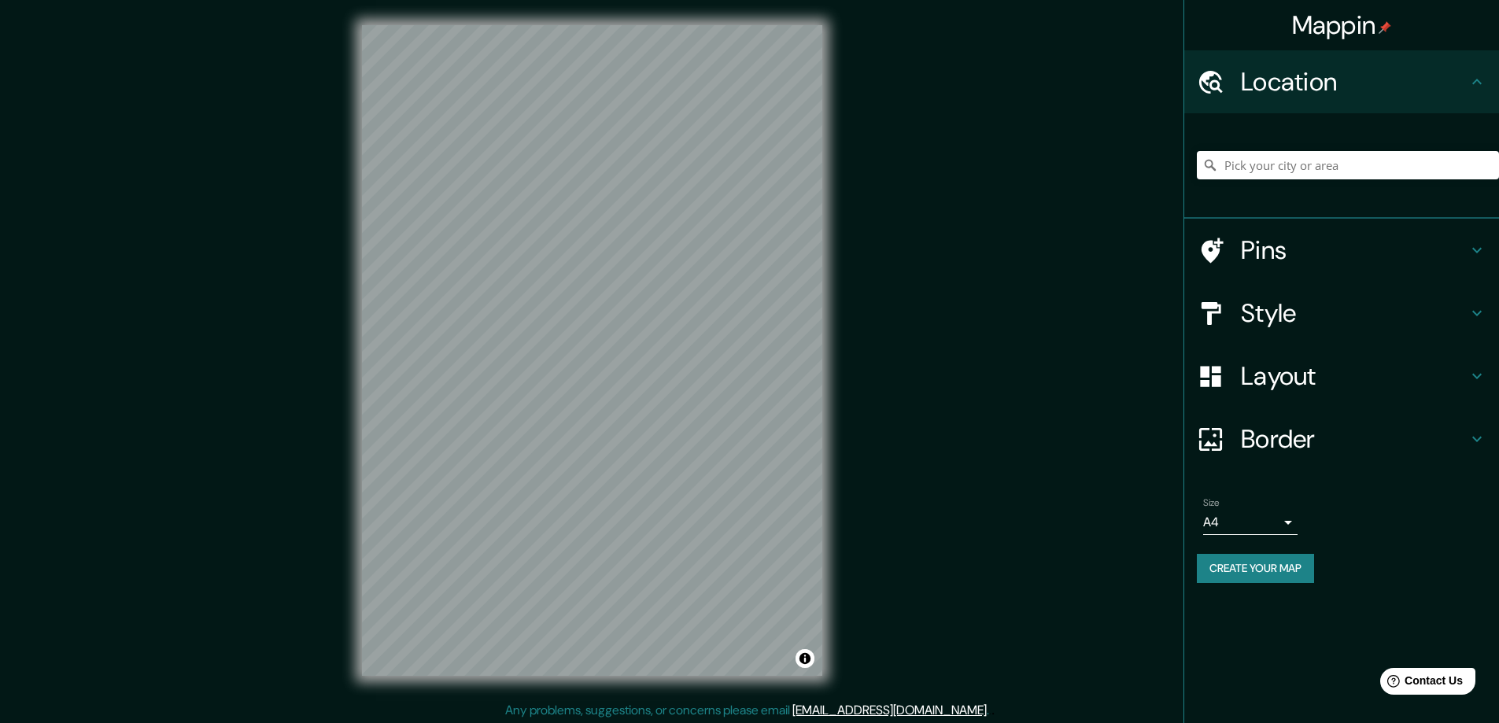
click at [1264, 375] on h4 "Layout" at bounding box center [1354, 375] width 227 height 31
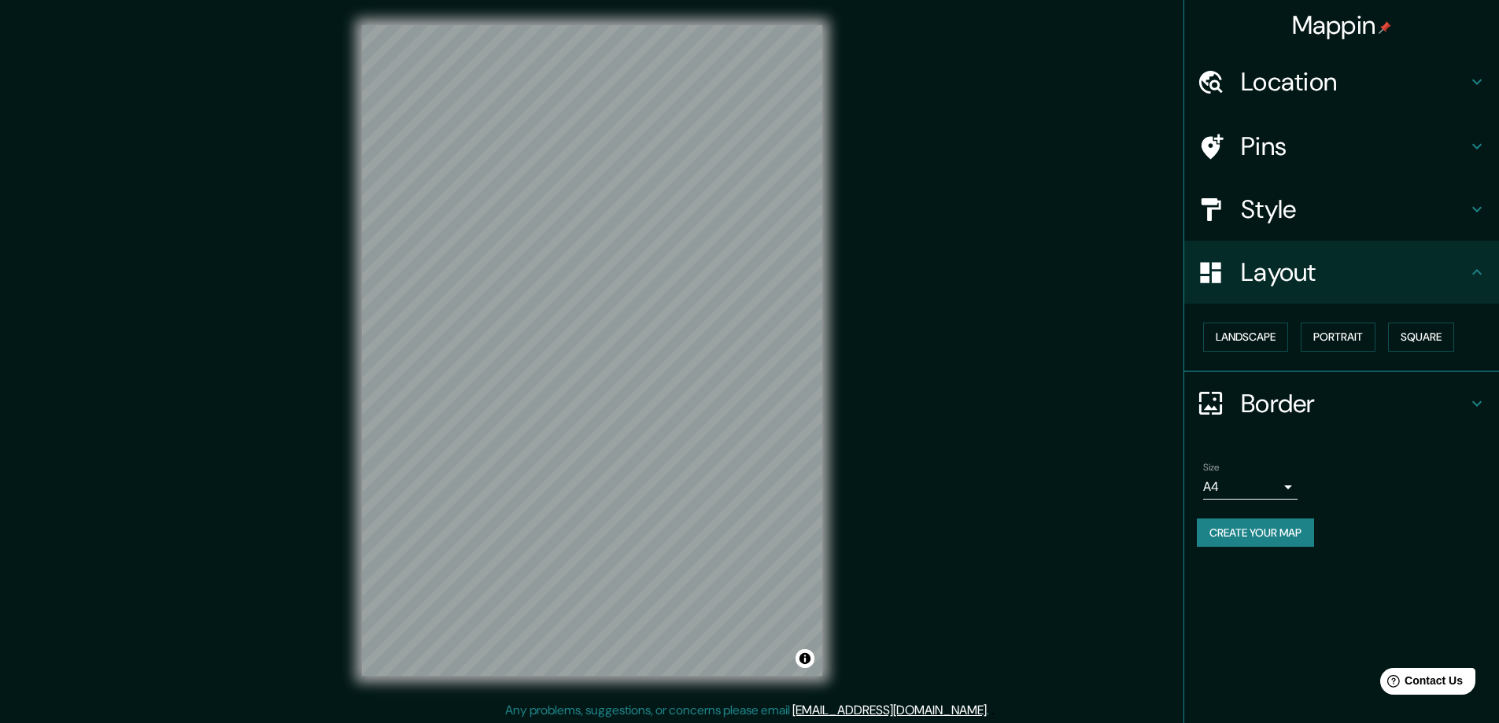
click at [1420, 330] on button "Square" at bounding box center [1421, 337] width 66 height 29
click at [1290, 488] on body "Mappin Location Pins Style Layout Landscape Portrait Square Border Choose a bor…" at bounding box center [749, 361] width 1499 height 723
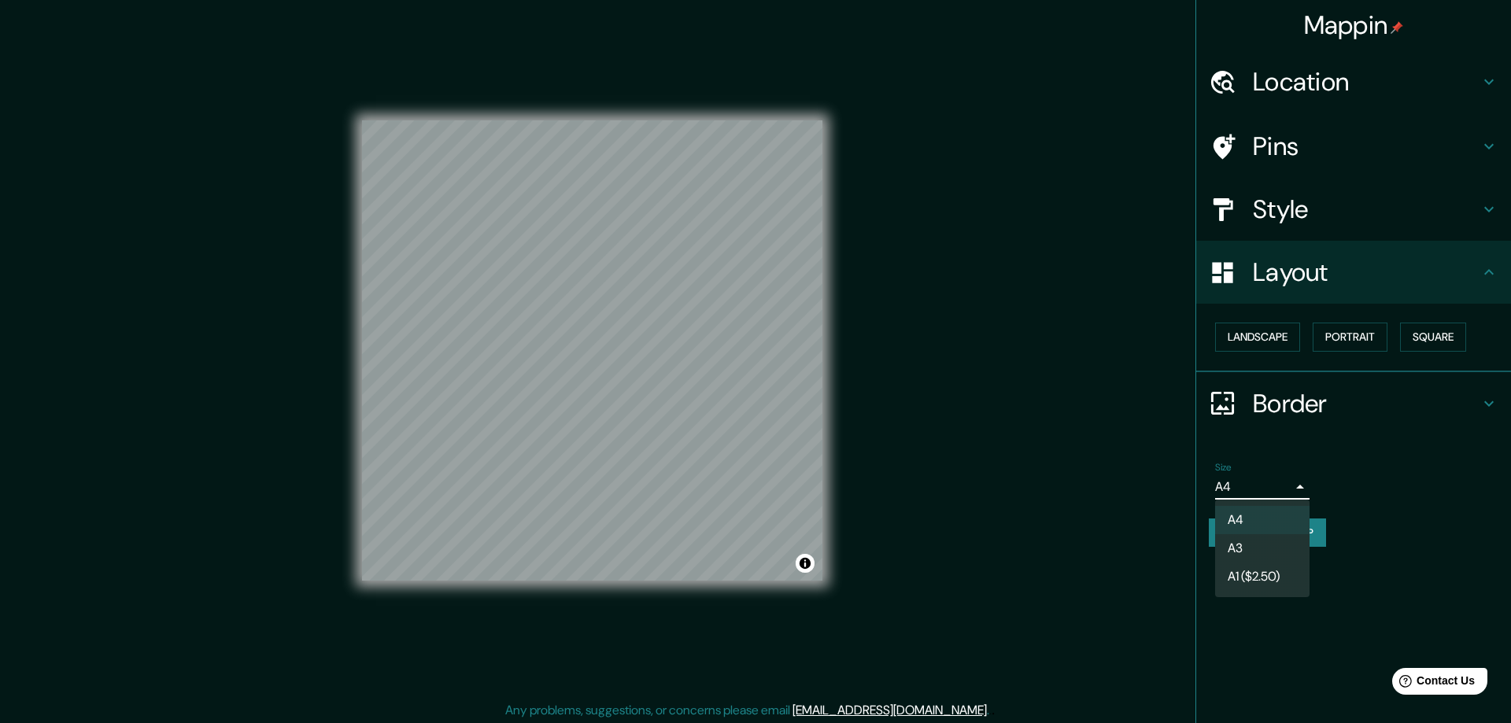
click at [1239, 550] on li "A3" at bounding box center [1262, 548] width 94 height 28
type input "a4"
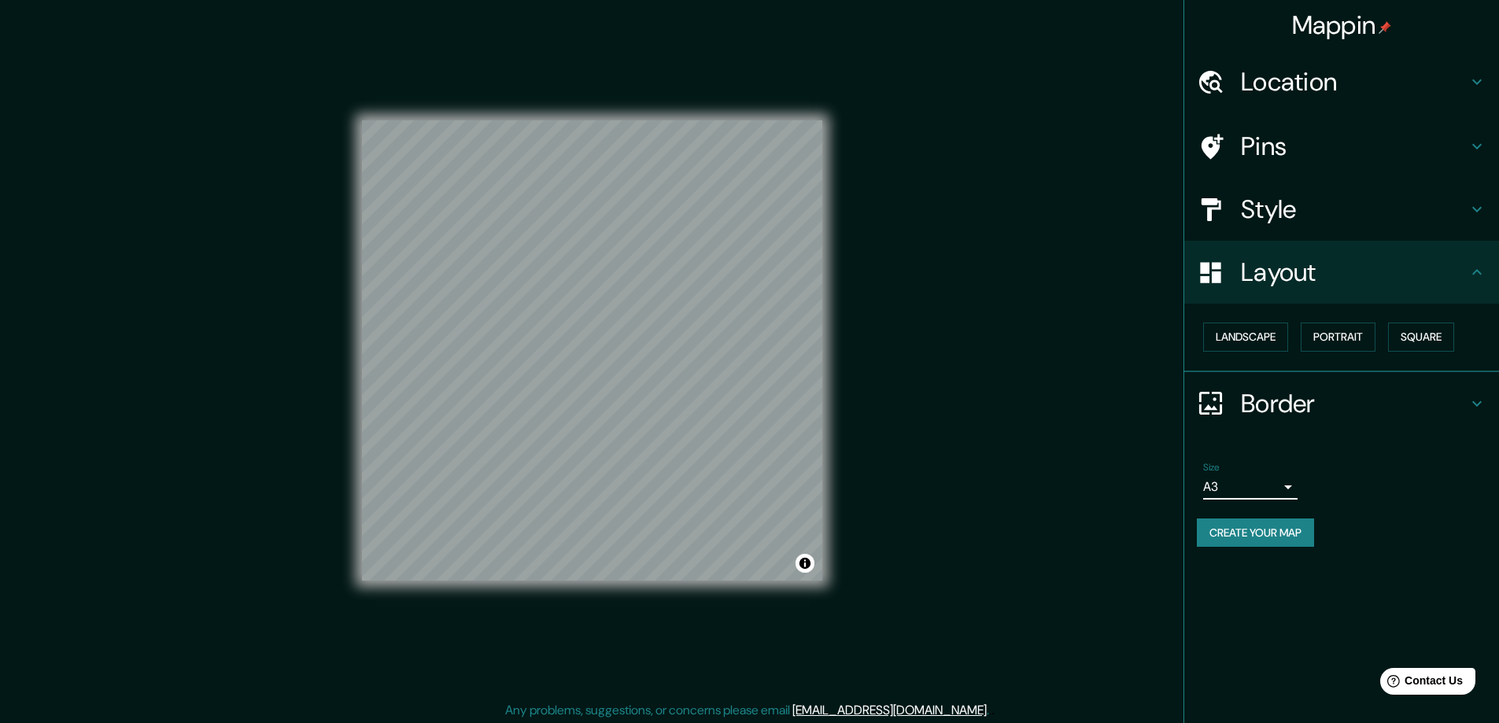
click at [1269, 83] on h4 "Location" at bounding box center [1354, 81] width 227 height 31
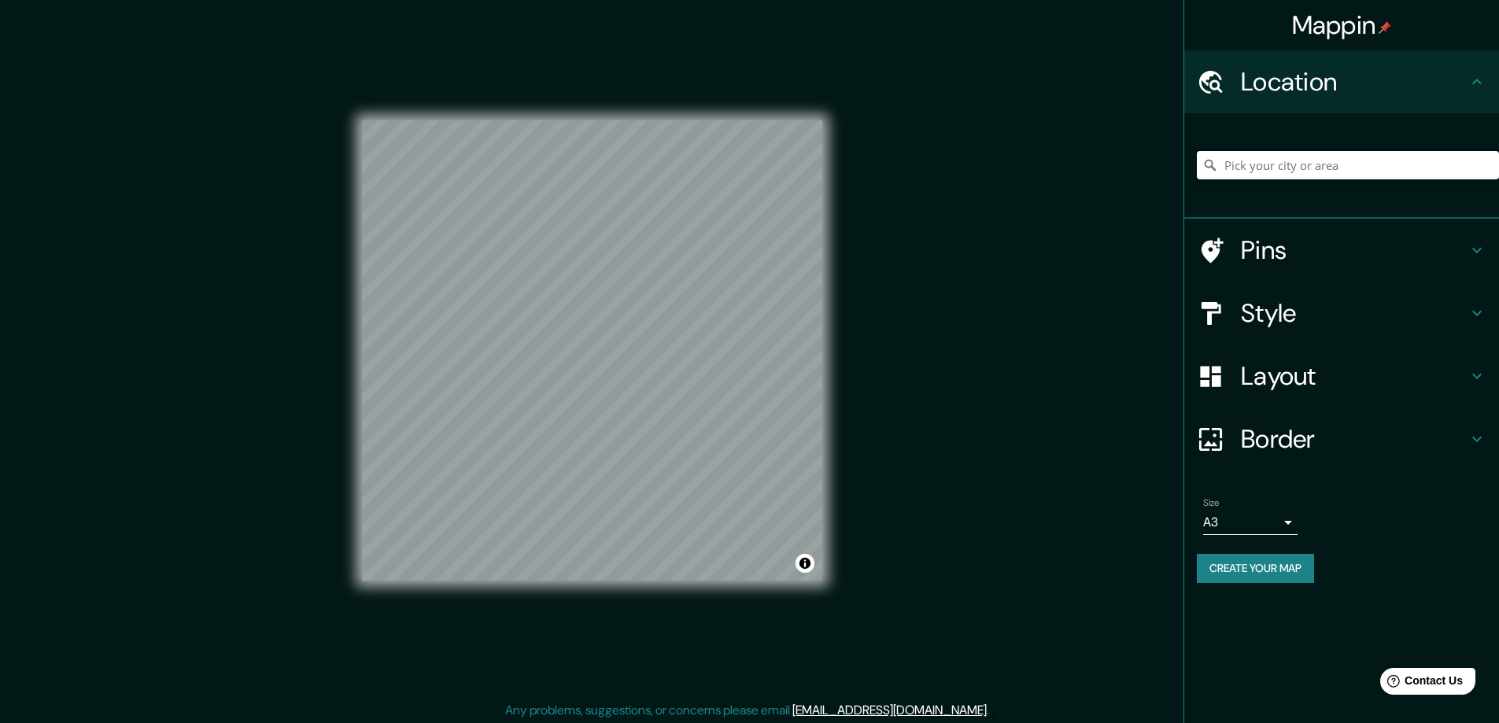
click at [1279, 172] on input "Pick your city or area" at bounding box center [1348, 165] width 302 height 28
click at [254, 614] on div "Mappin Location Pins Style Layout Border Choose a border. Hint : you can make l…" at bounding box center [749, 363] width 1499 height 726
click at [1261, 169] on input "Pick your city or area" at bounding box center [1348, 165] width 302 height 28
paste input "Roosevelt Island, 10044 New York"
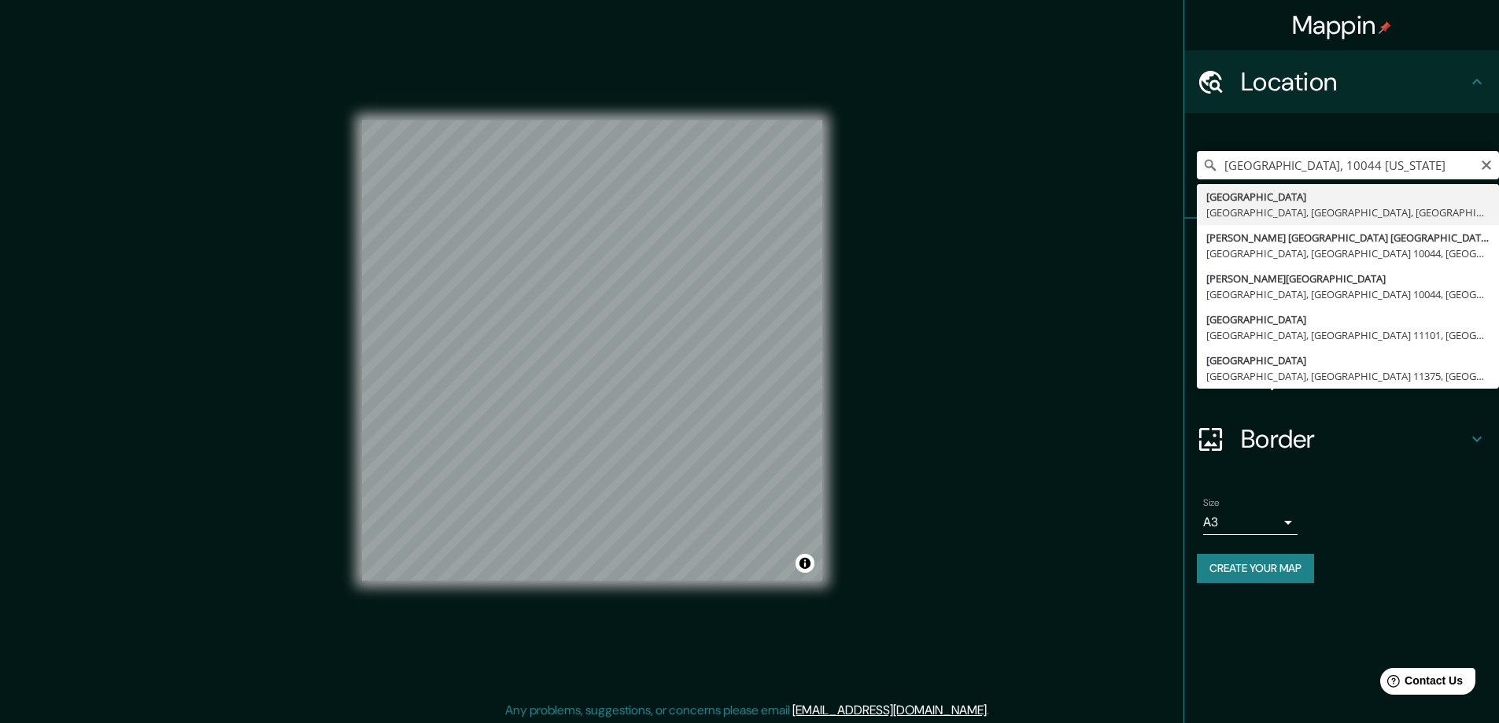
type input "Roosevelt Island, Нью-Йорк, Нью-Йорк, США"
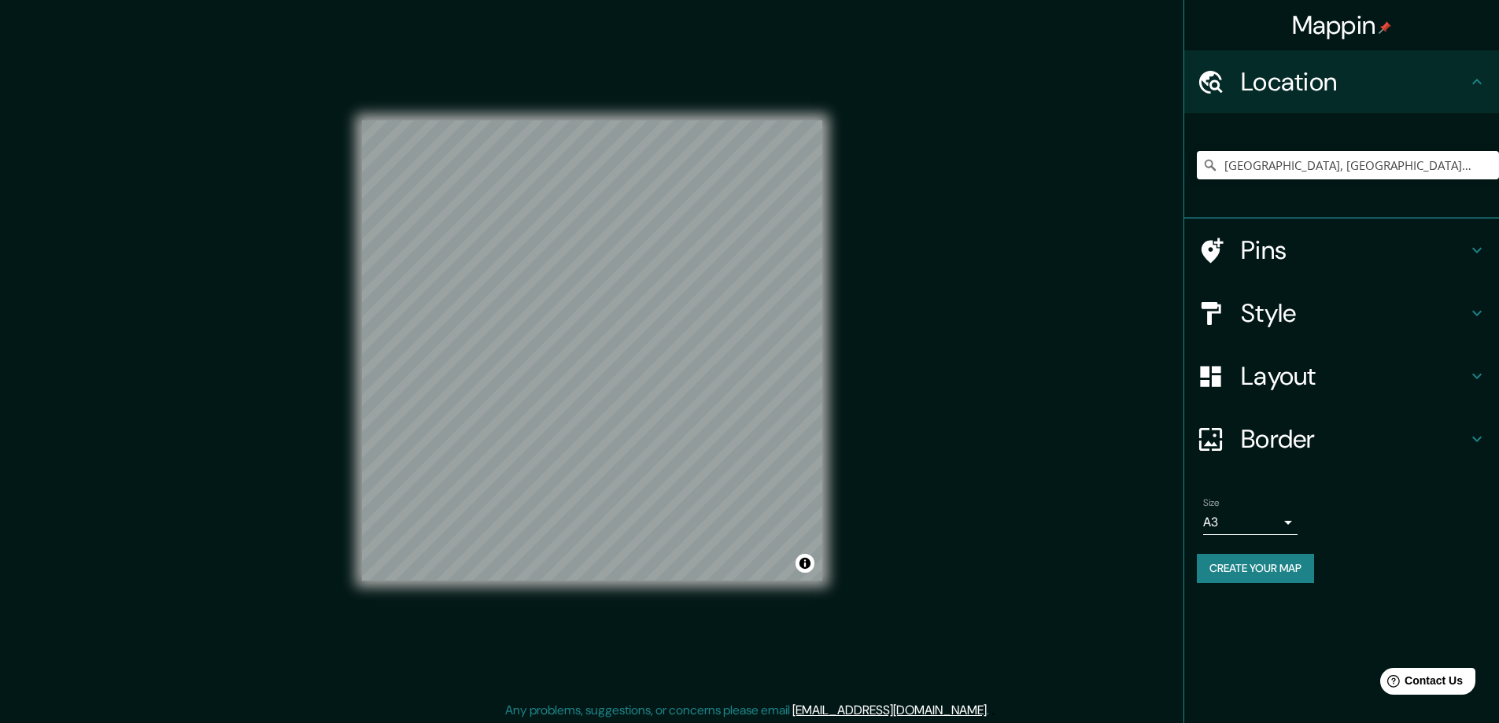
click at [1242, 565] on button "Create your map" at bounding box center [1255, 568] width 117 height 29
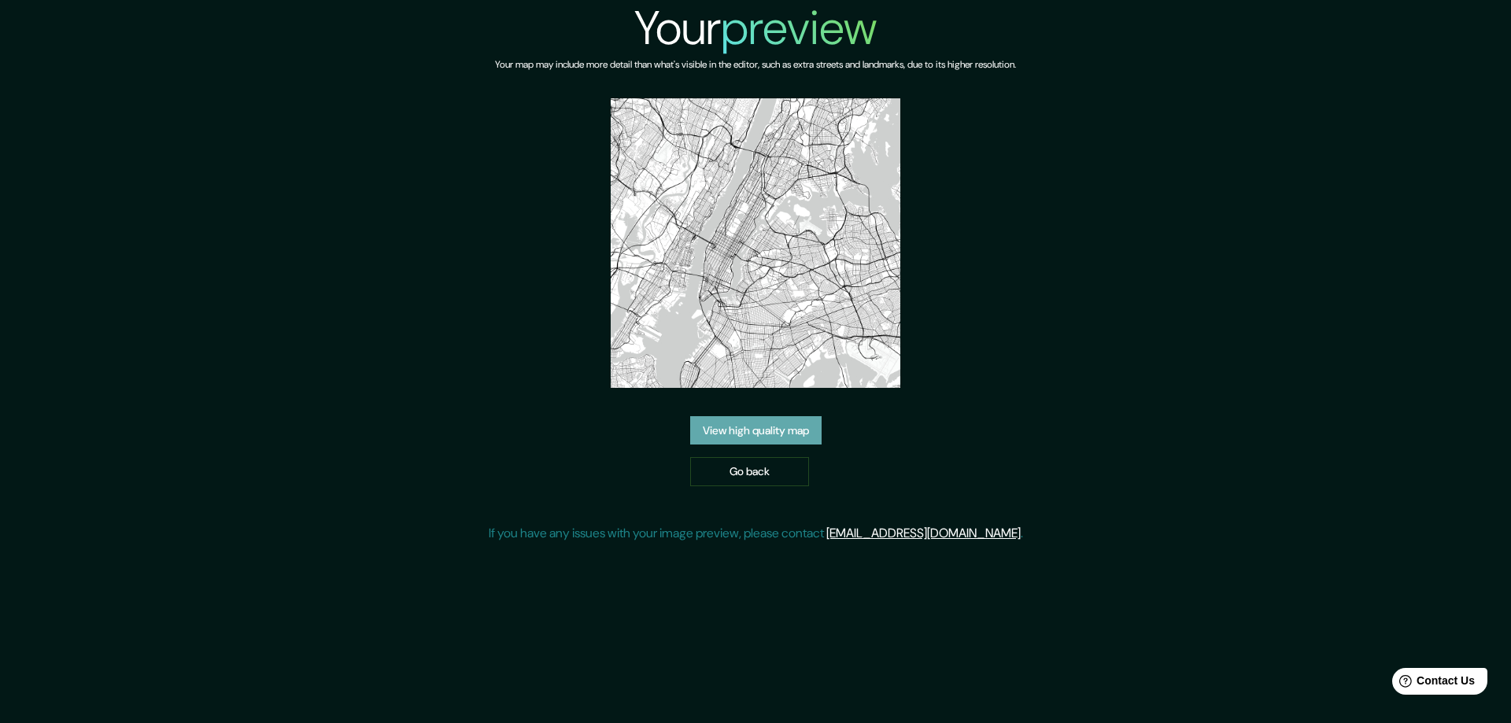
click at [780, 428] on link "View high quality map" at bounding box center [755, 430] width 131 height 29
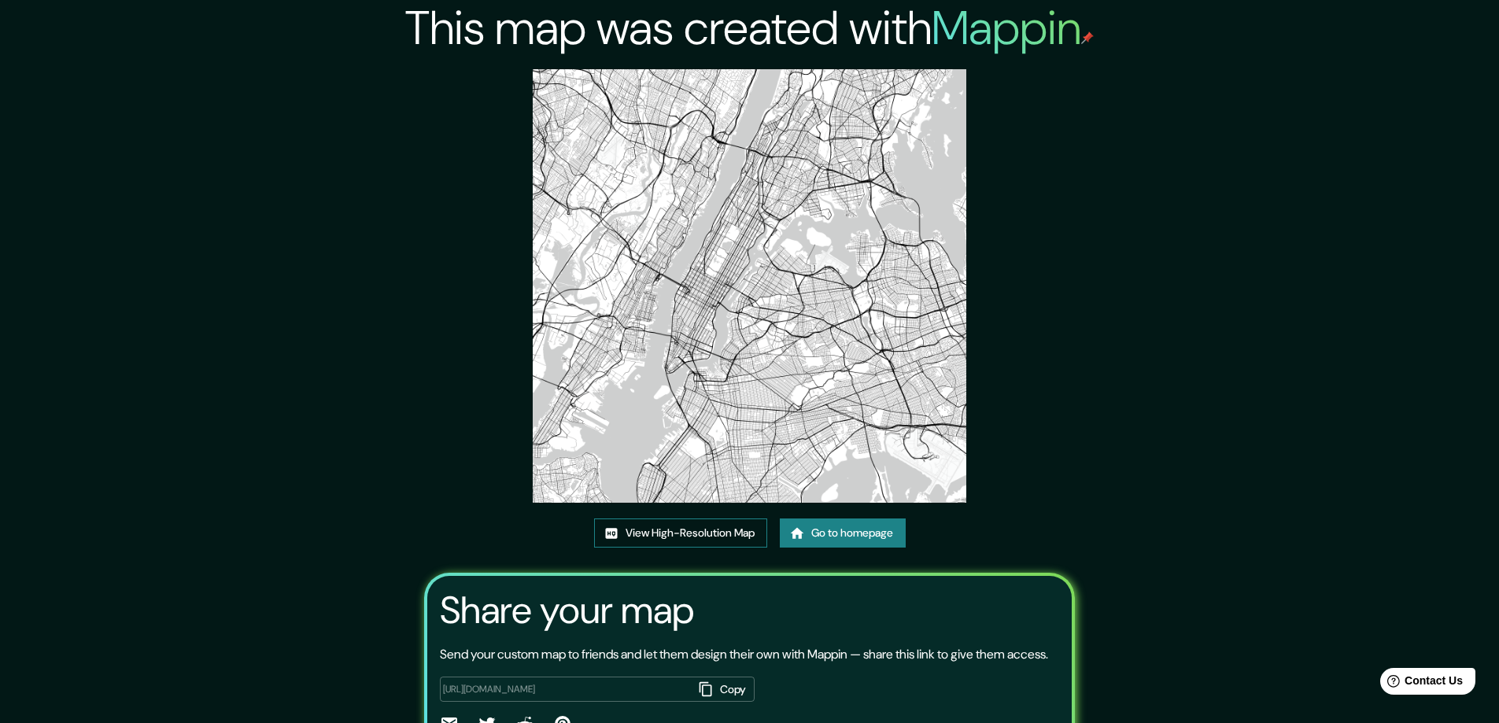
click at [692, 529] on link "View High-Resolution Map" at bounding box center [680, 533] width 173 height 29
click at [860, 529] on link "Go to homepage" at bounding box center [843, 533] width 126 height 29
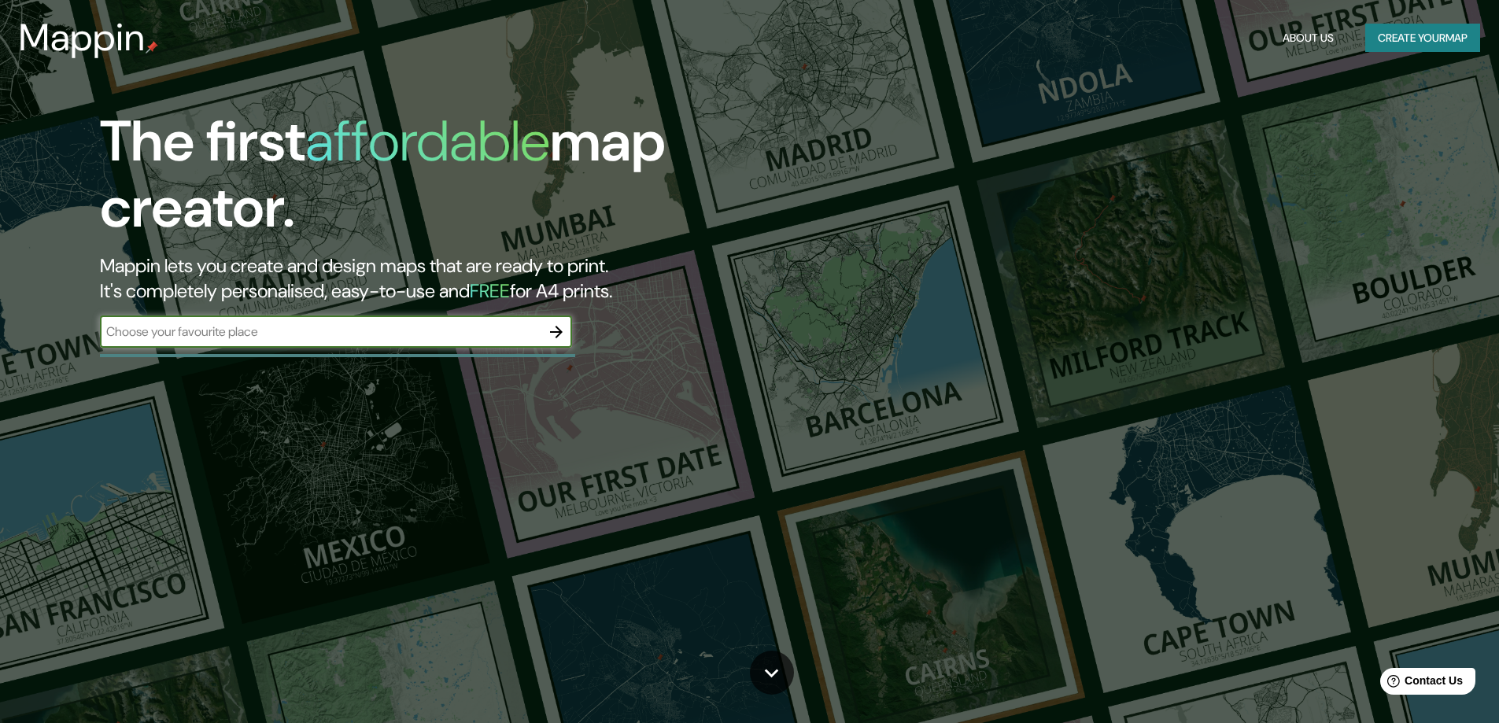
click at [558, 328] on icon "button" at bounding box center [556, 332] width 13 height 13
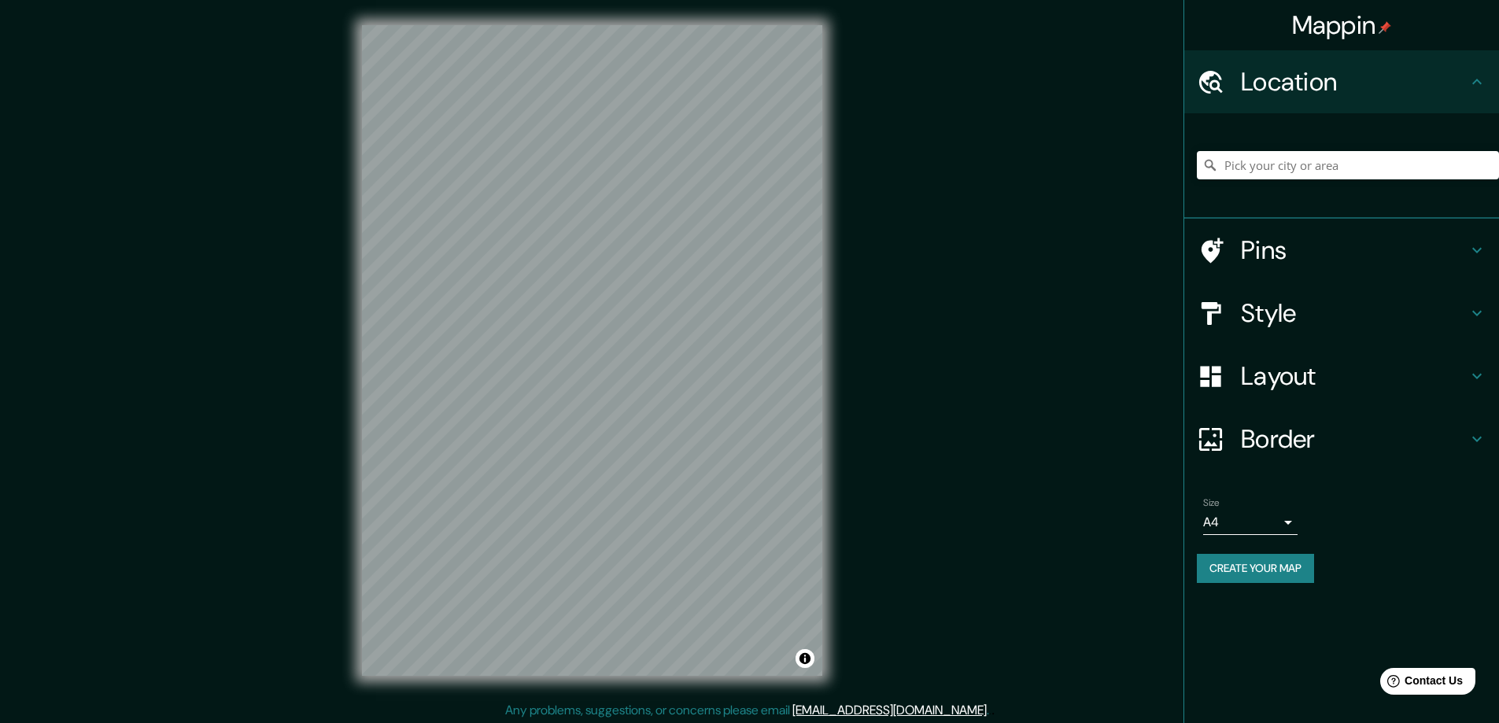
click at [1293, 367] on h4 "Layout" at bounding box center [1354, 375] width 227 height 31
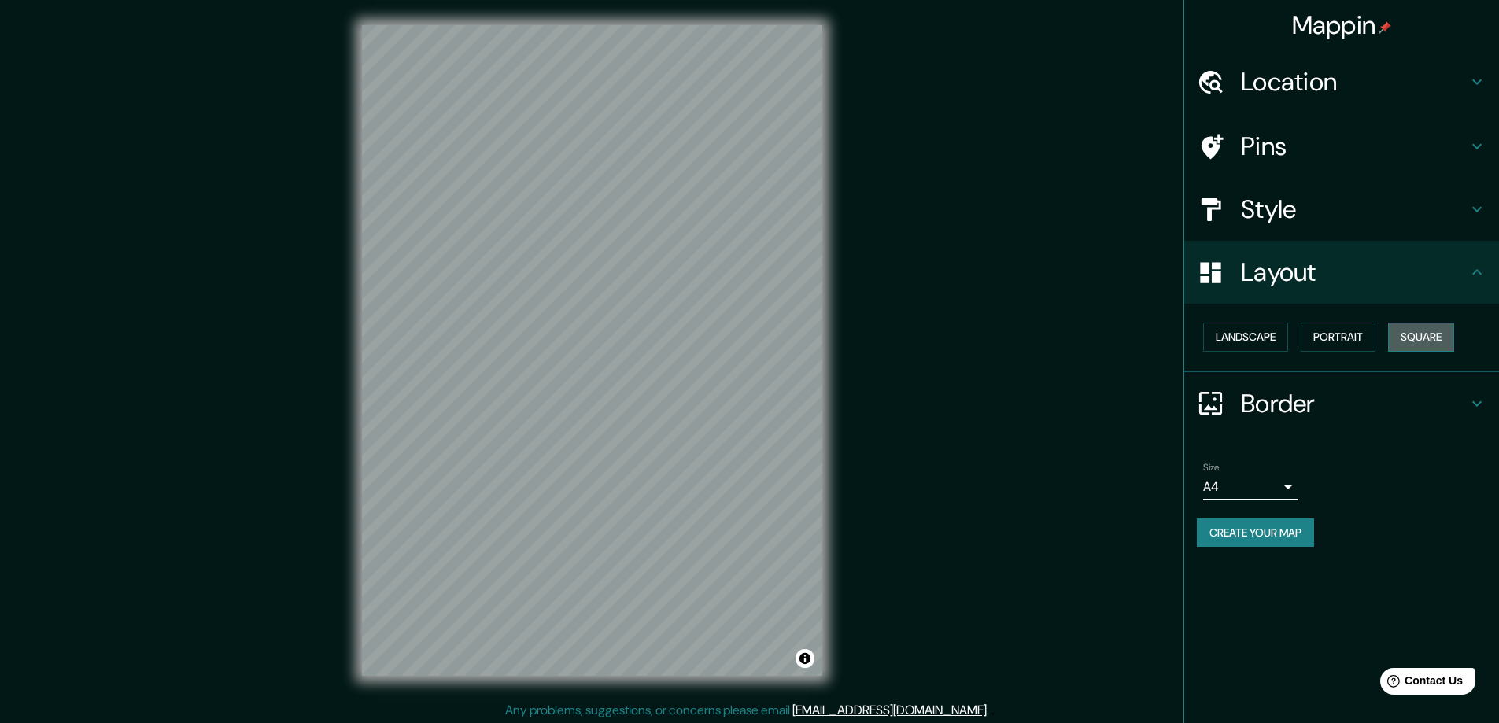
click at [1426, 340] on button "Square" at bounding box center [1421, 337] width 66 height 29
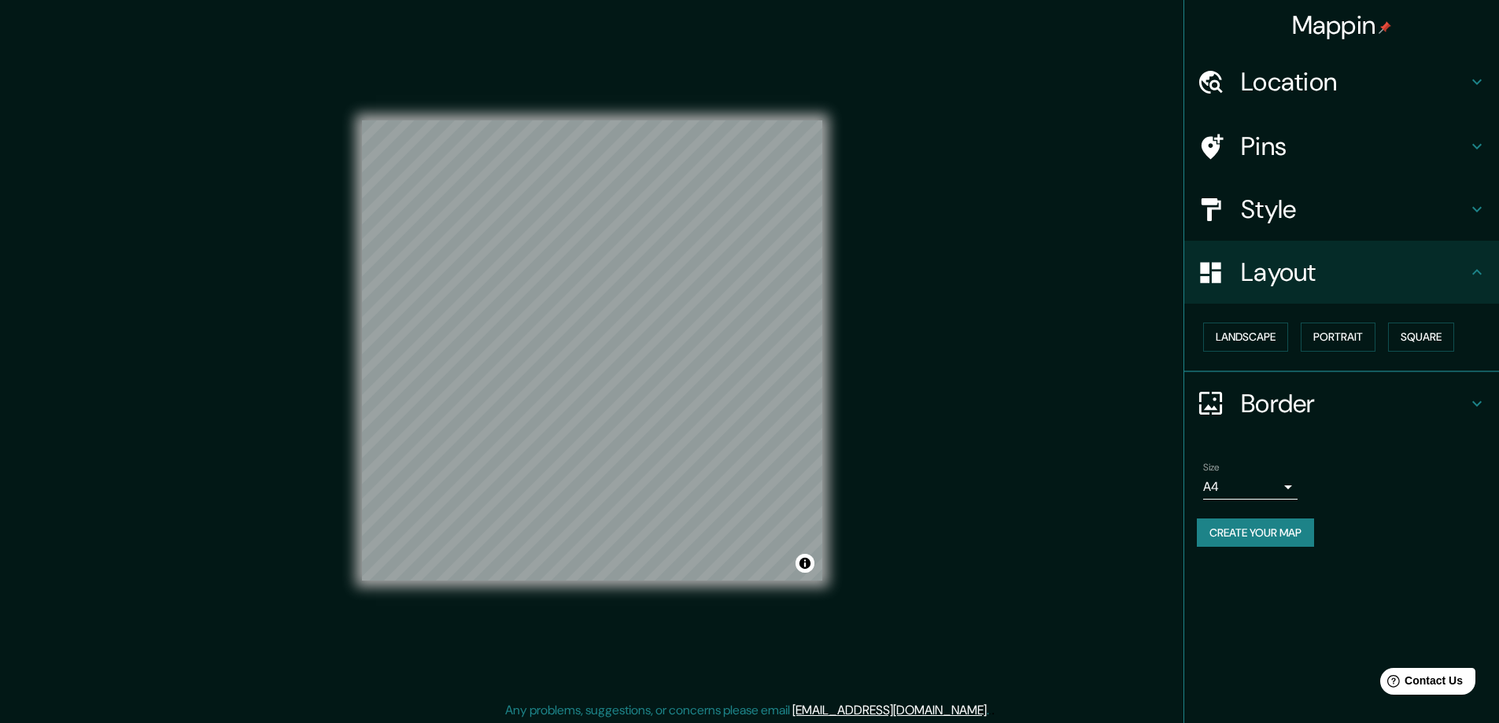
click at [1285, 482] on body "Mappin Location Pins Style Layout Landscape Portrait Square Border Choose a bor…" at bounding box center [749, 361] width 1499 height 723
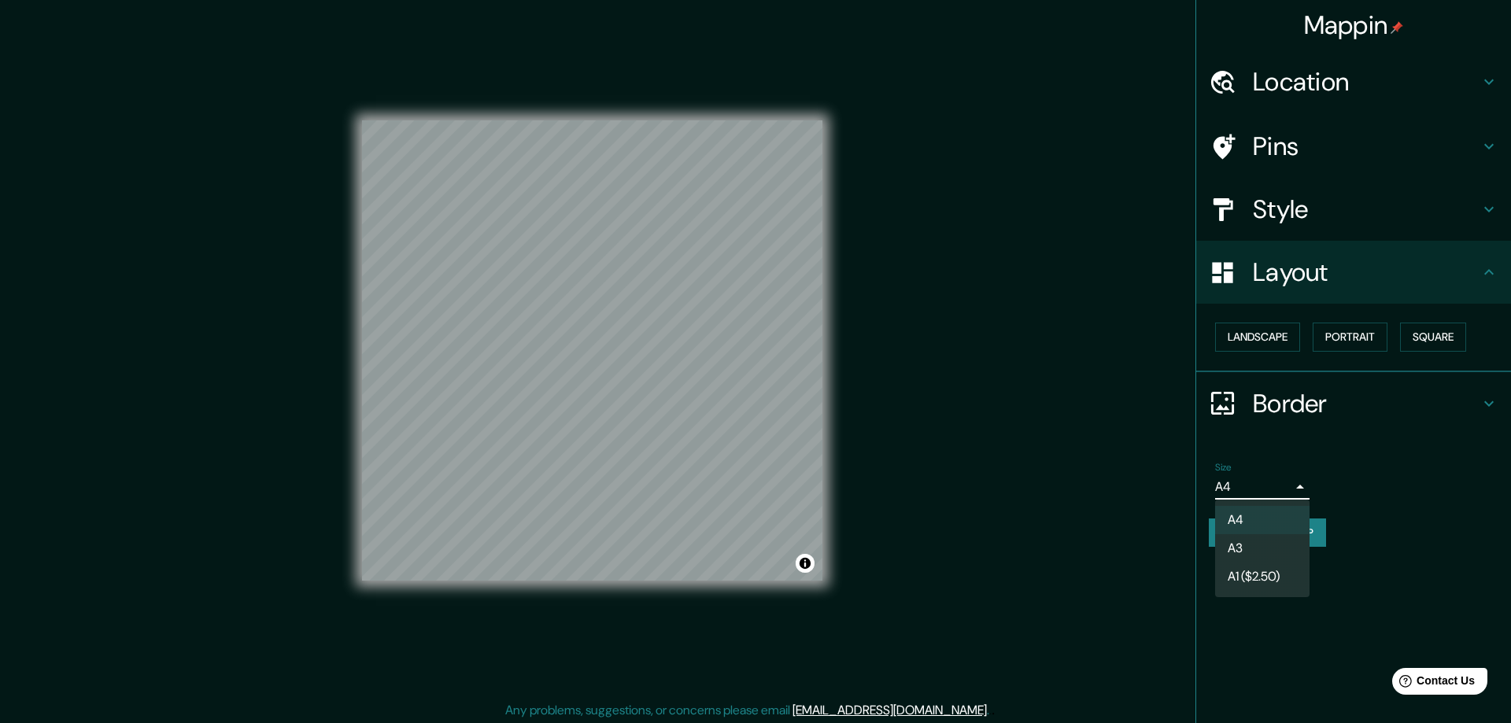
click at [1243, 553] on li "A3" at bounding box center [1262, 548] width 94 height 28
type input "a4"
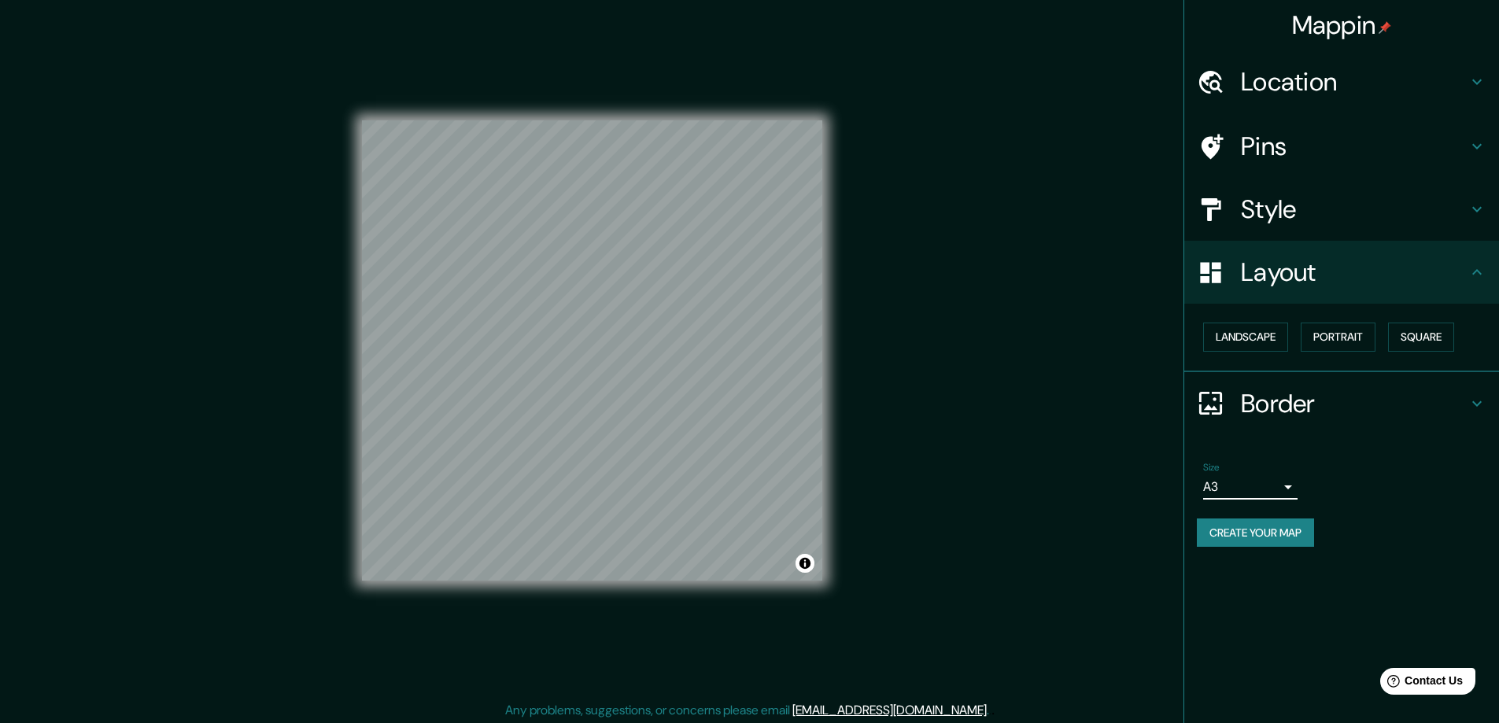
click at [1257, 87] on h4 "Location" at bounding box center [1354, 81] width 227 height 31
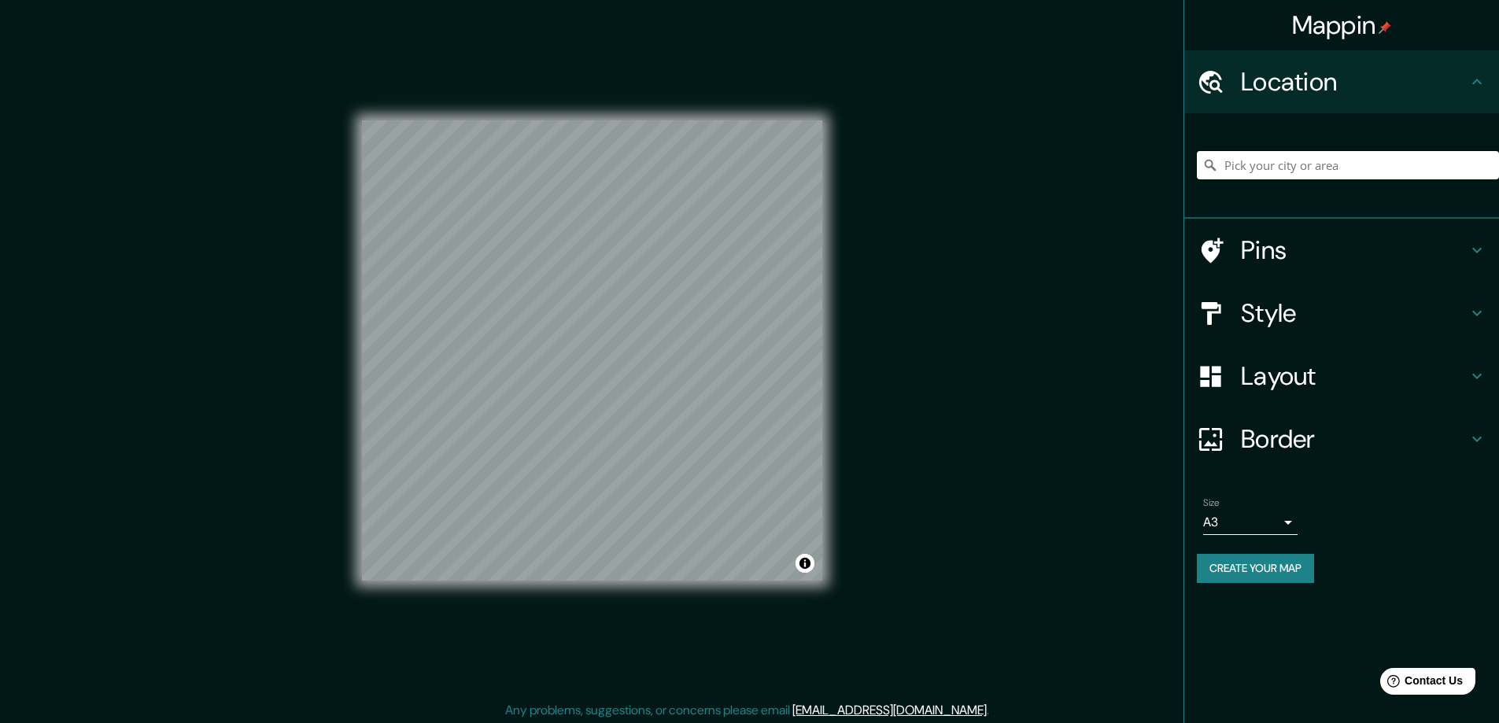
paste input "Schloss Moyland, 47551 Bedburg - Hau"
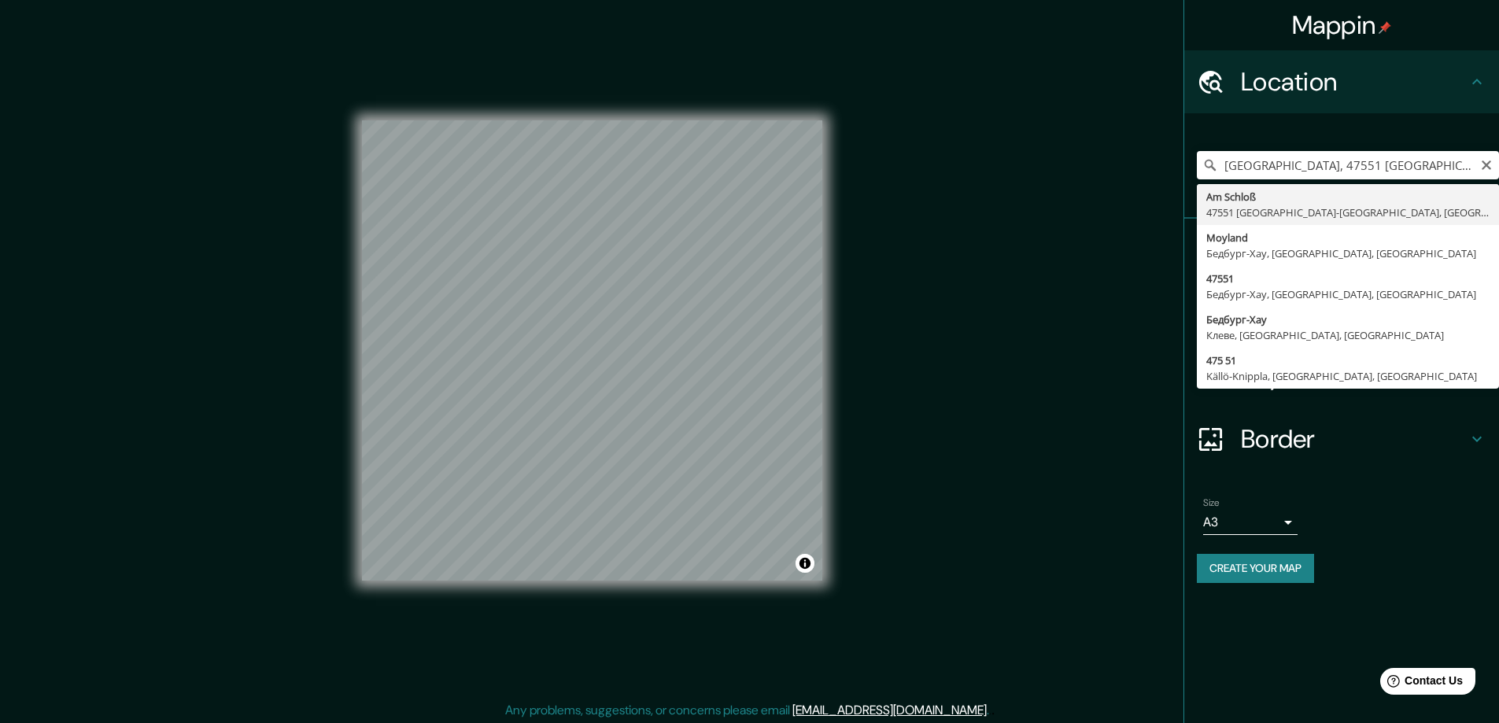
type input "Am Schloß, 47551 Бедбург-Хау, Германия"
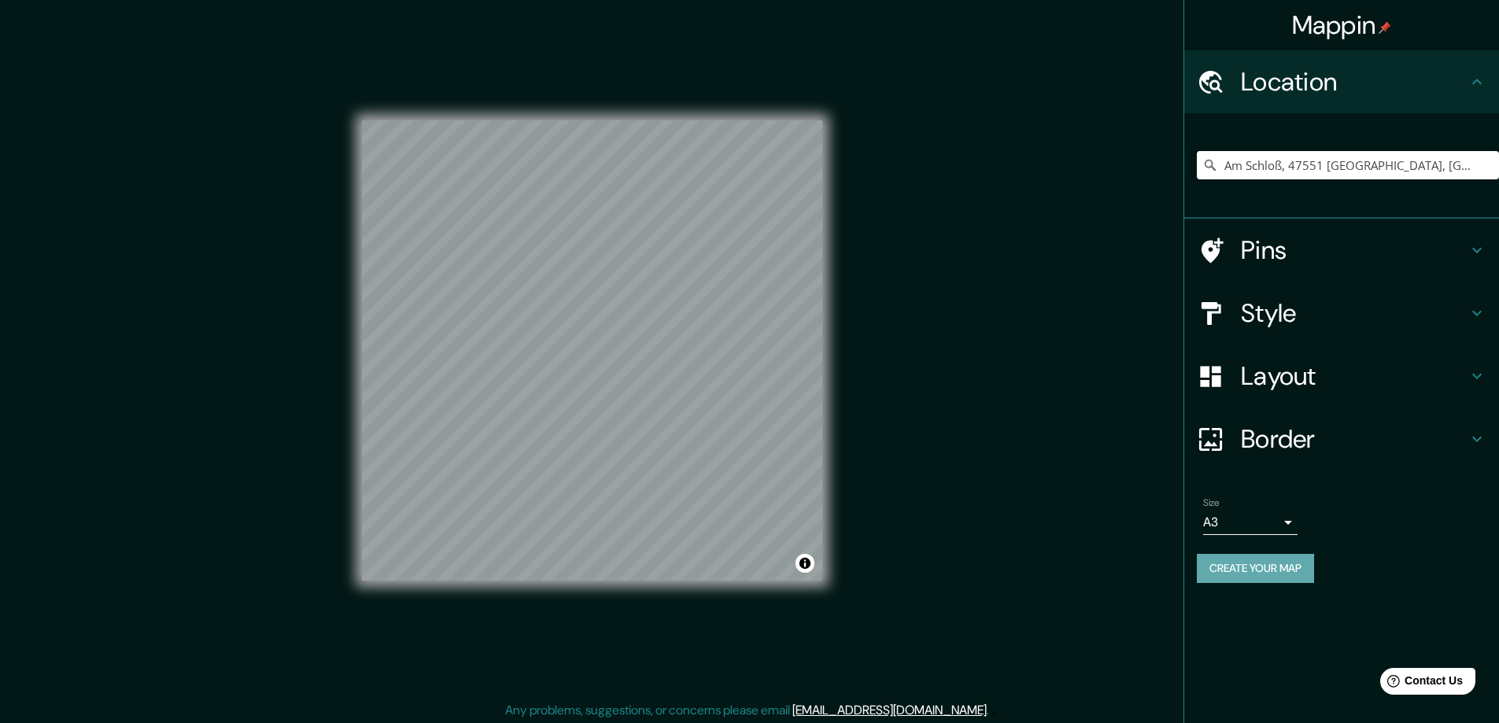
click at [1238, 566] on button "Create your map" at bounding box center [1255, 568] width 117 height 29
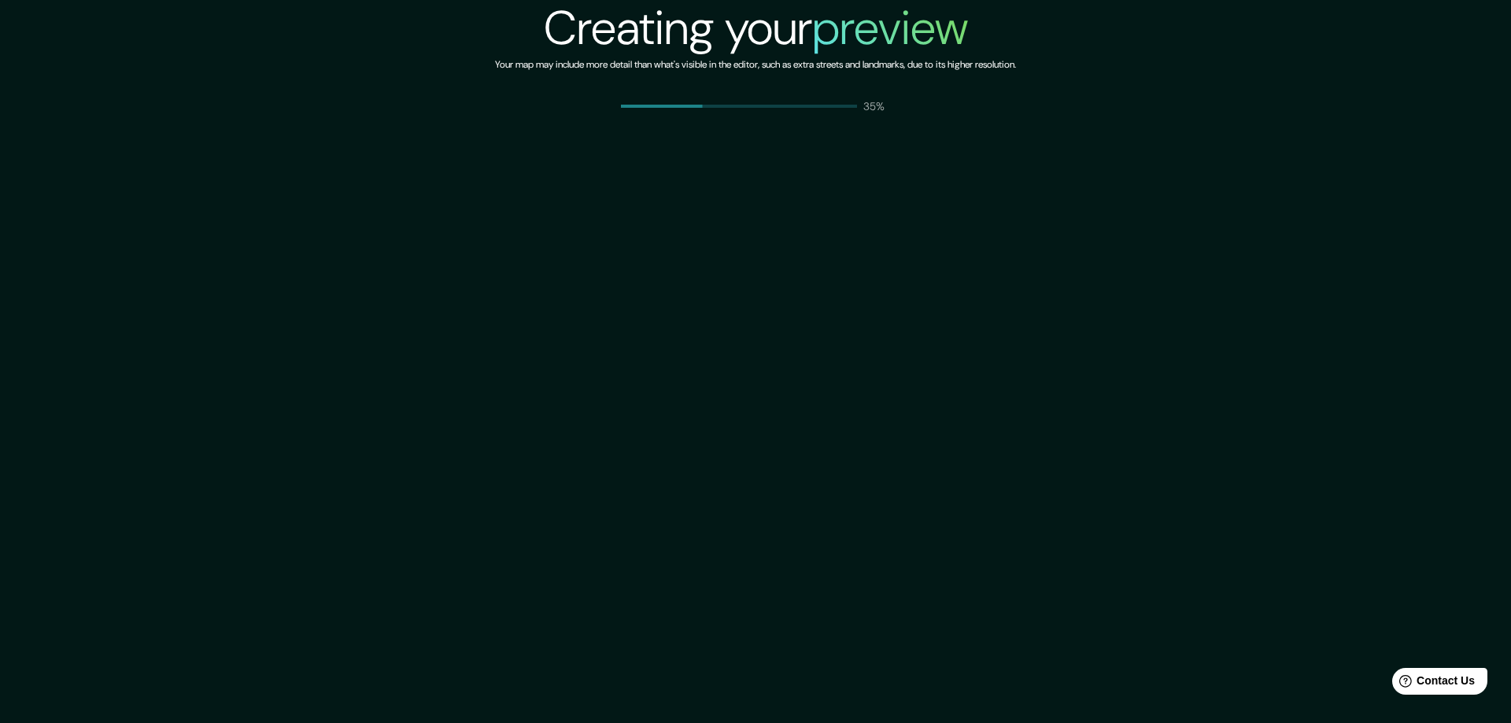
click at [219, 423] on div "Creating your preview Your map may include more detail than what's visible in t…" at bounding box center [755, 361] width 1511 height 723
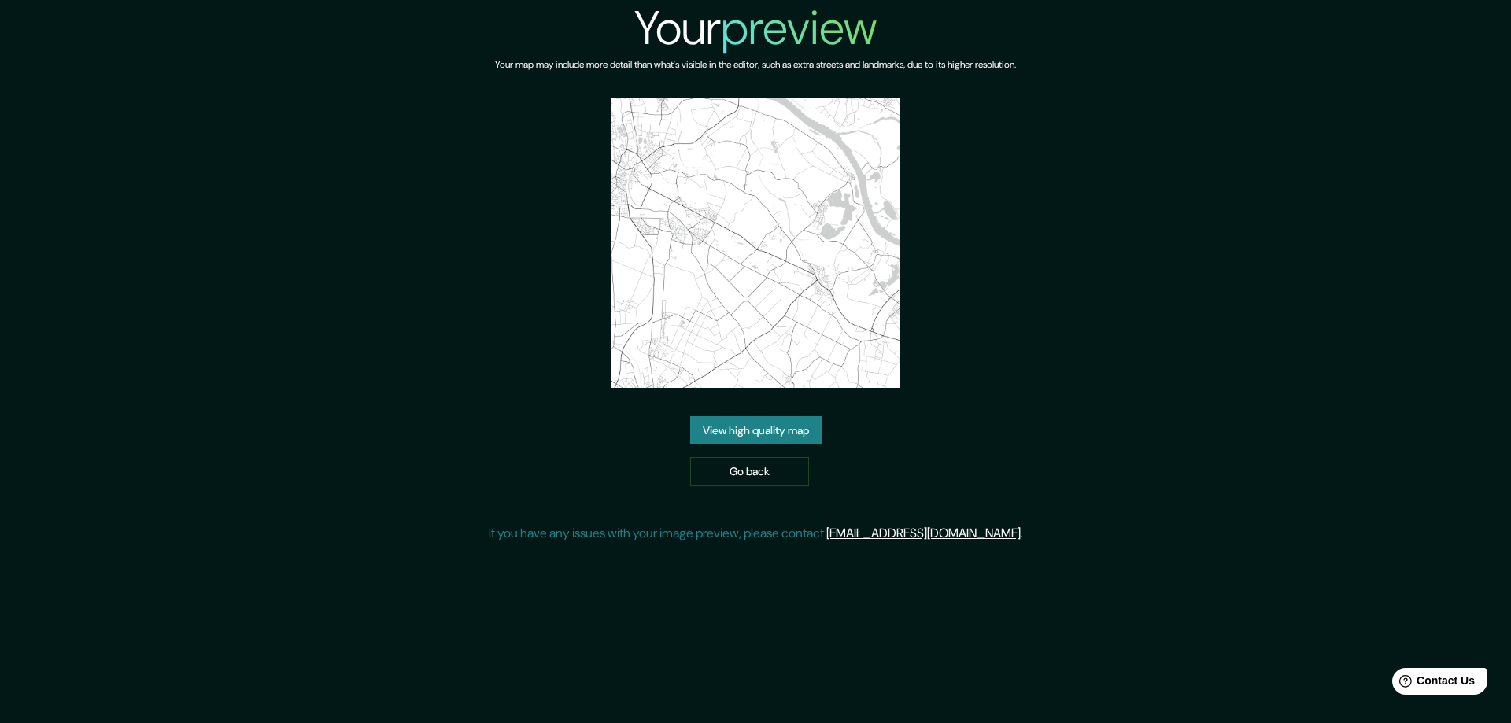
click at [773, 416] on link "View high quality map" at bounding box center [755, 430] width 131 height 29
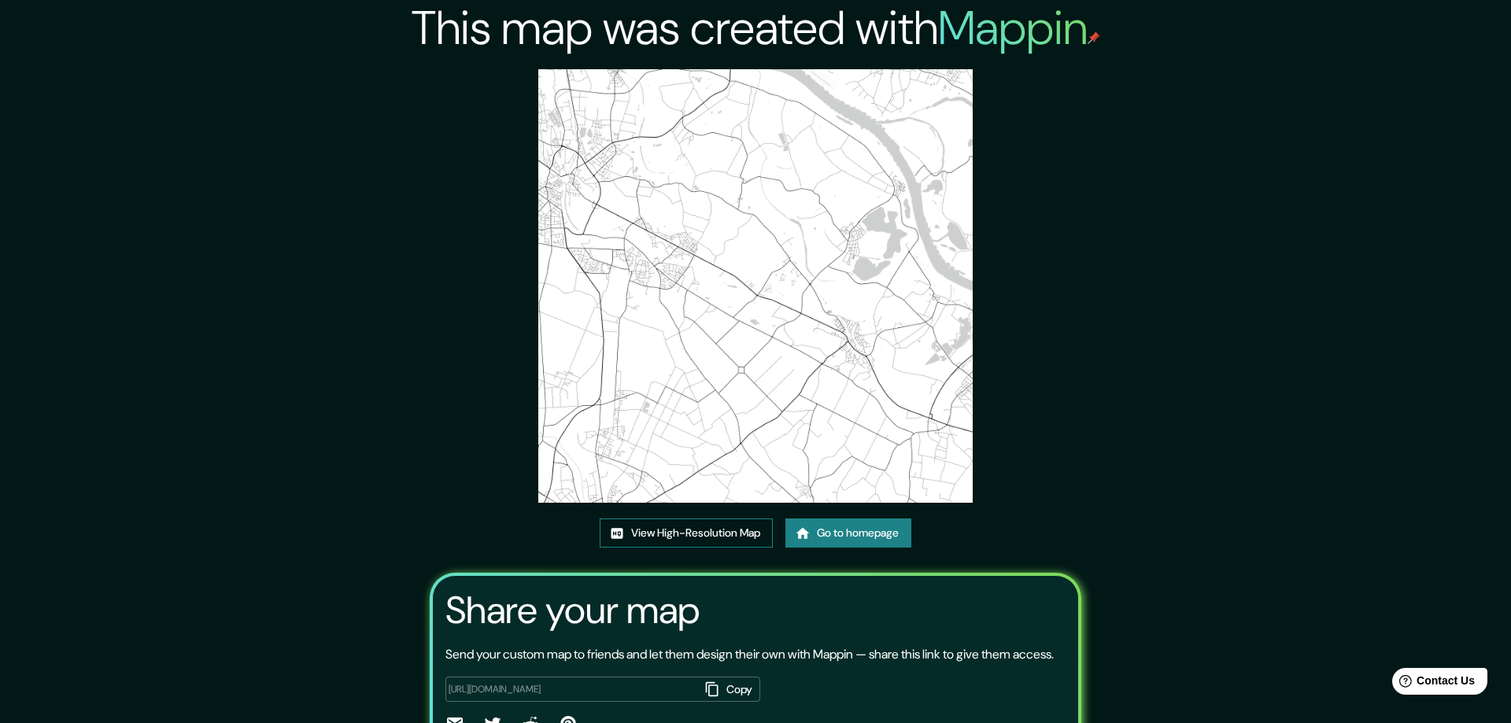
click at [657, 531] on link "View High-Resolution Map" at bounding box center [686, 533] width 173 height 29
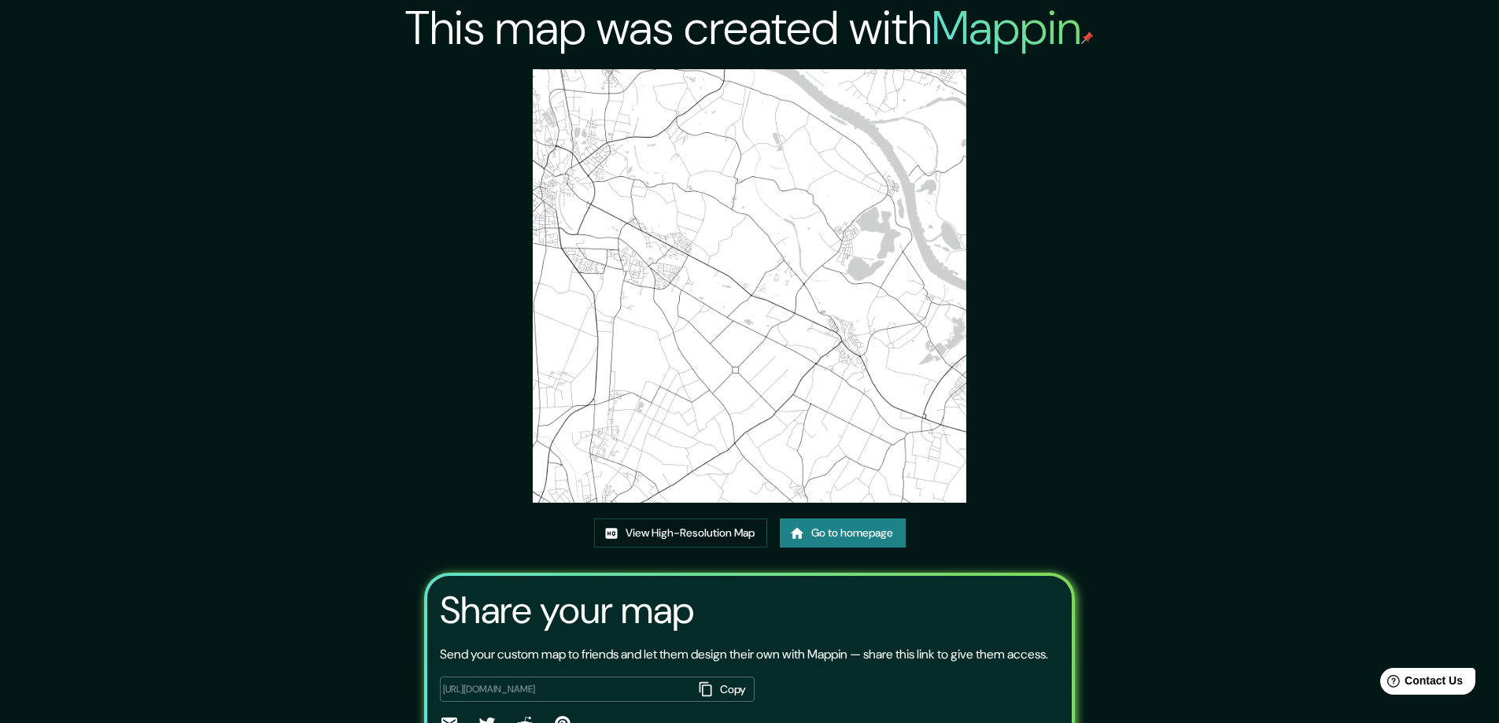
click at [843, 526] on link "Go to homepage" at bounding box center [843, 533] width 126 height 29
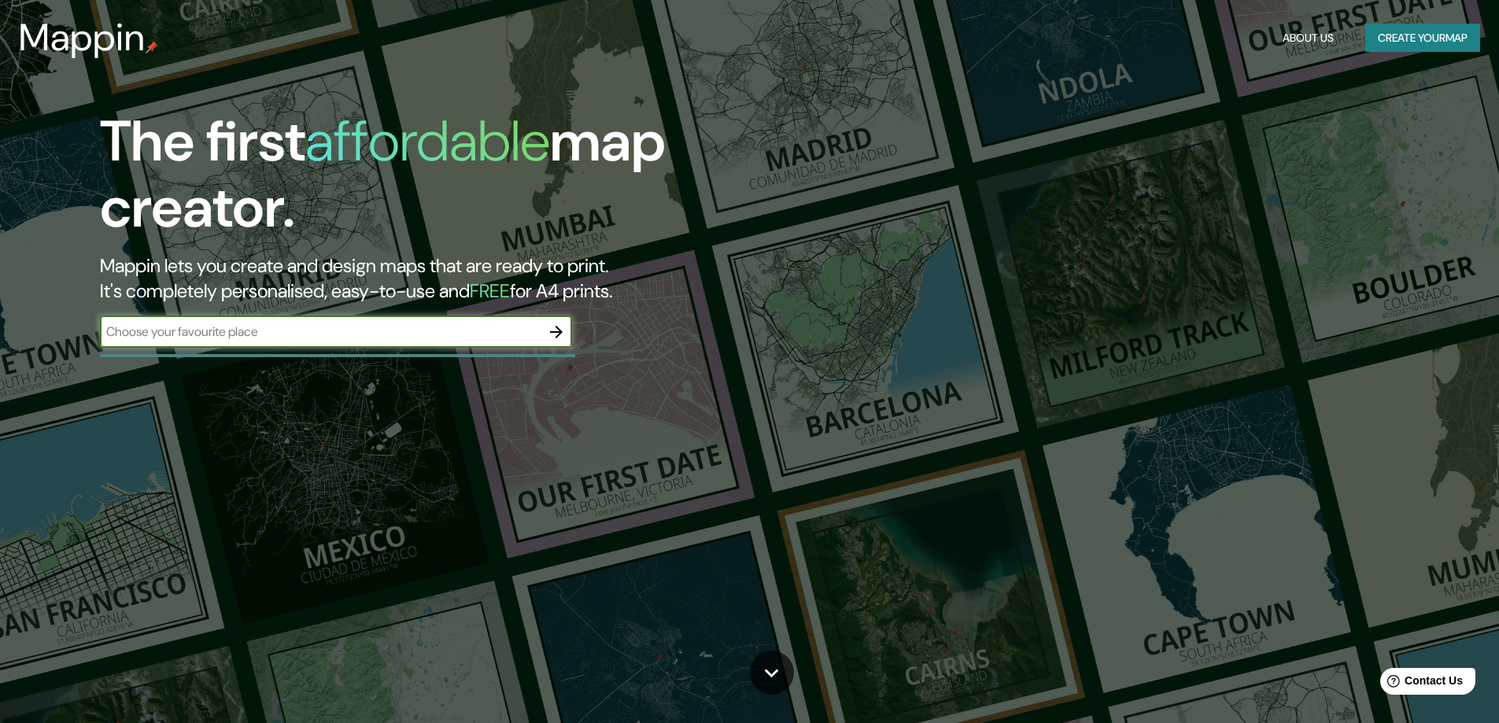
click at [559, 328] on icon "button" at bounding box center [556, 332] width 19 height 19
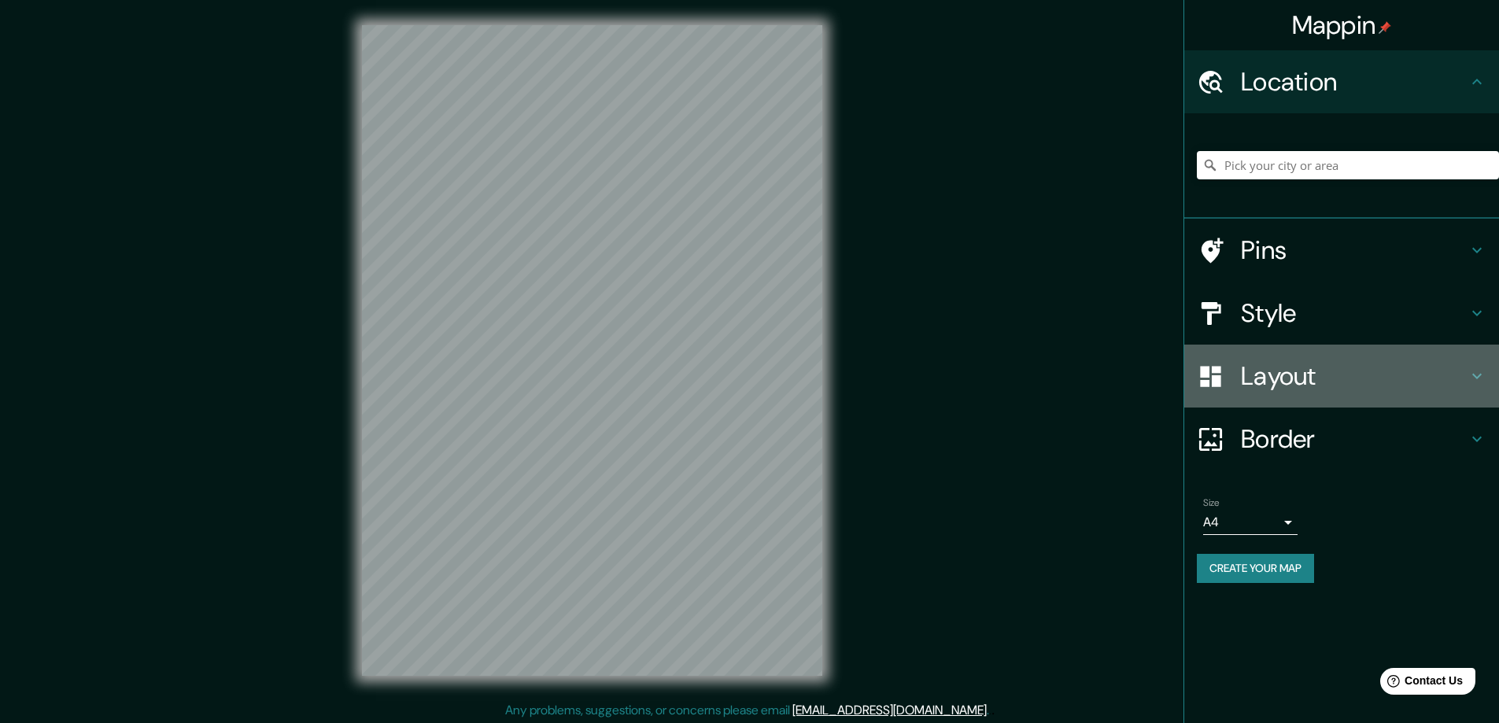
click at [1288, 378] on h4 "Layout" at bounding box center [1354, 375] width 227 height 31
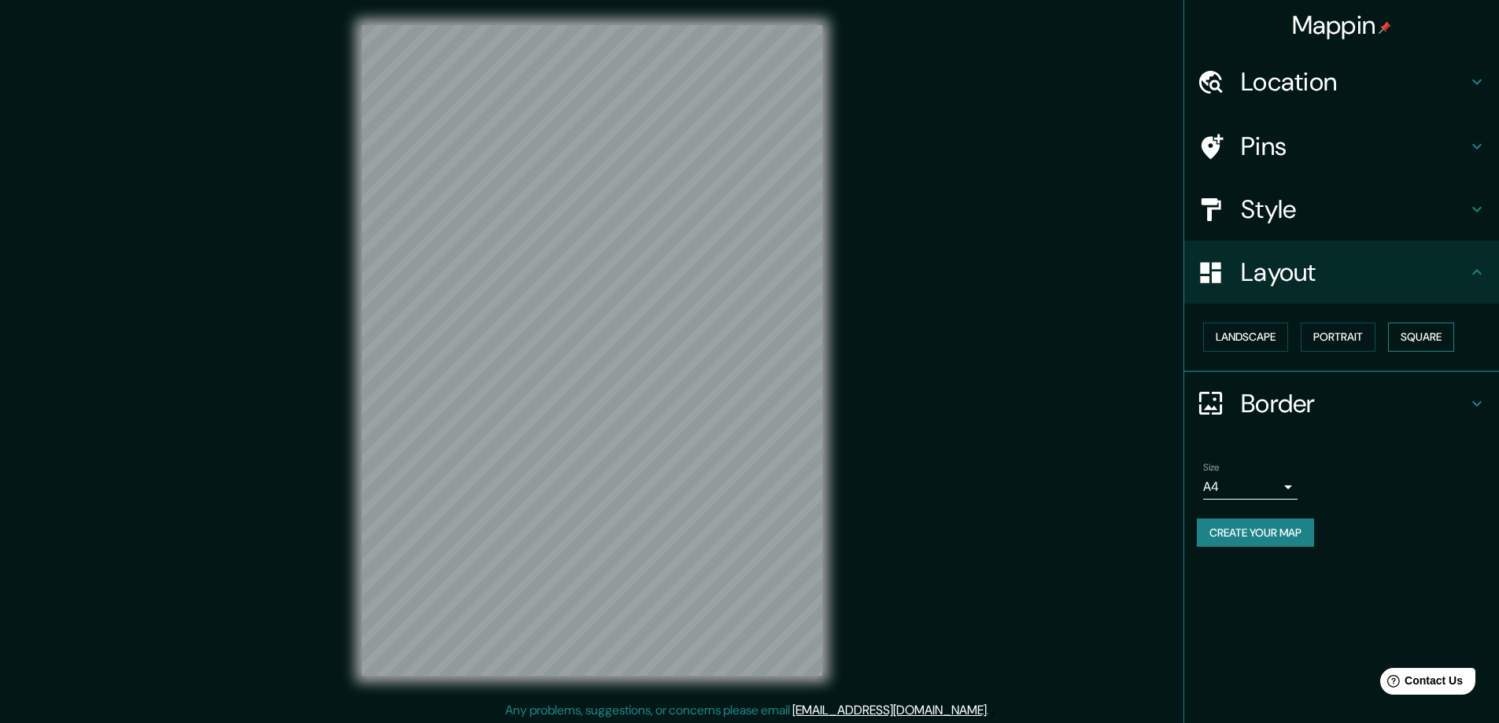
click at [1423, 337] on button "Square" at bounding box center [1421, 337] width 66 height 29
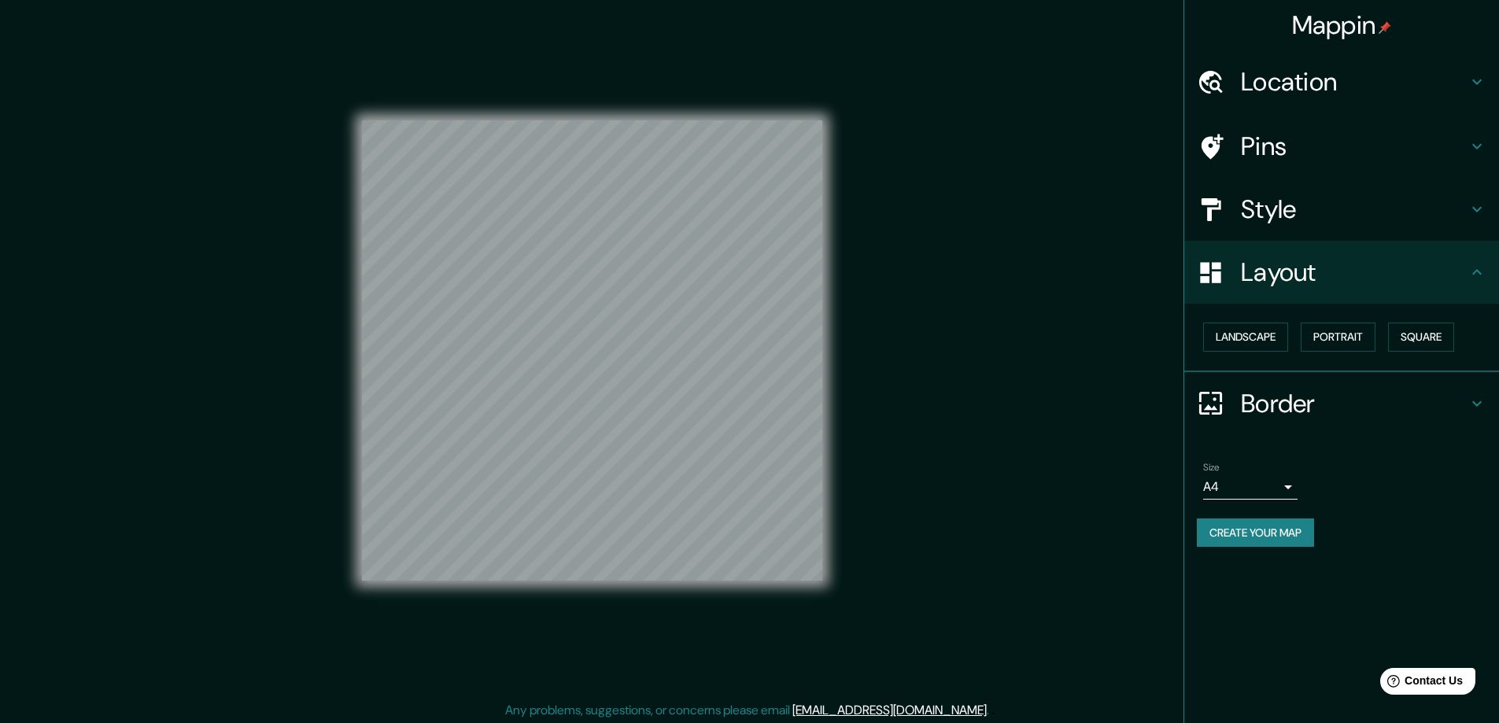
click at [1290, 482] on body "Mappin Location Pins Style Layout Landscape Portrait Square Border Choose a bor…" at bounding box center [749, 361] width 1499 height 723
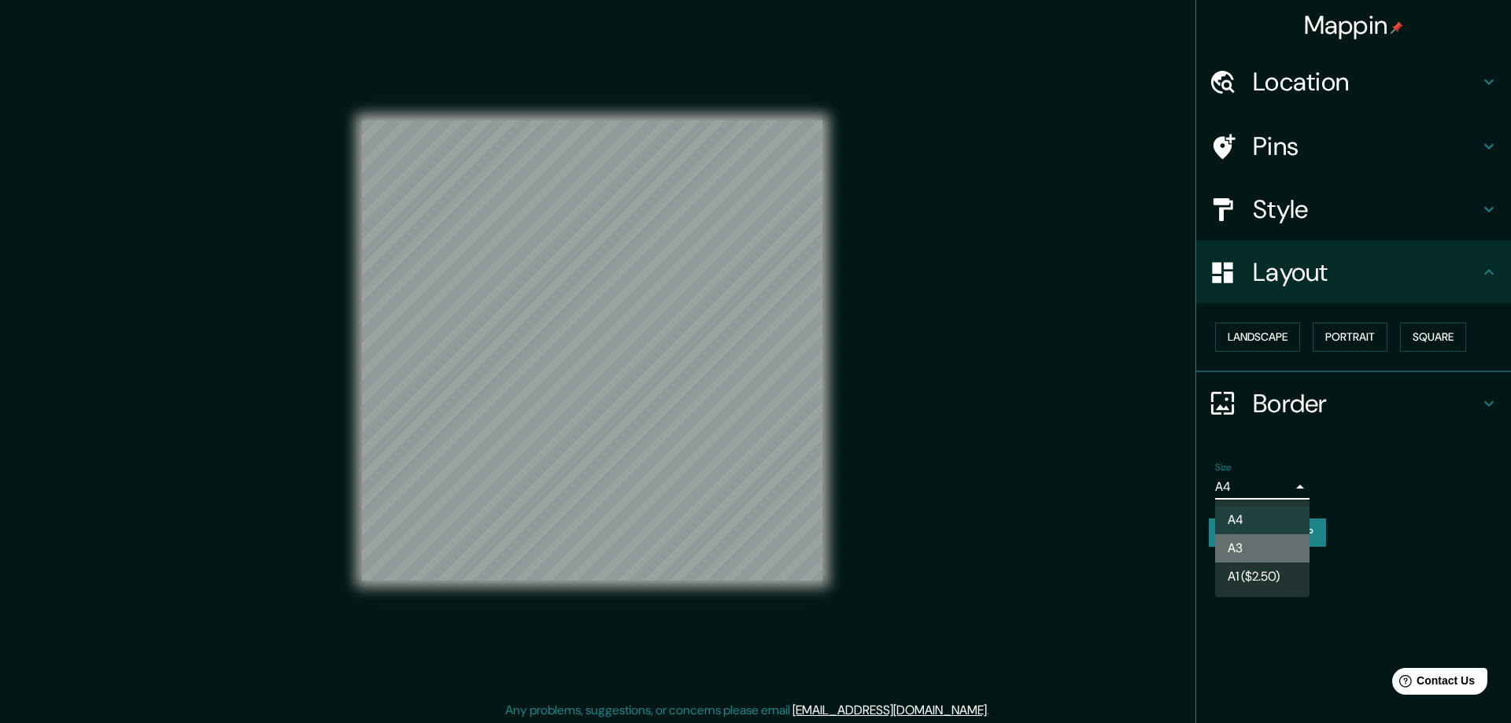
click at [1244, 544] on li "A3" at bounding box center [1262, 548] width 94 height 28
type input "a4"
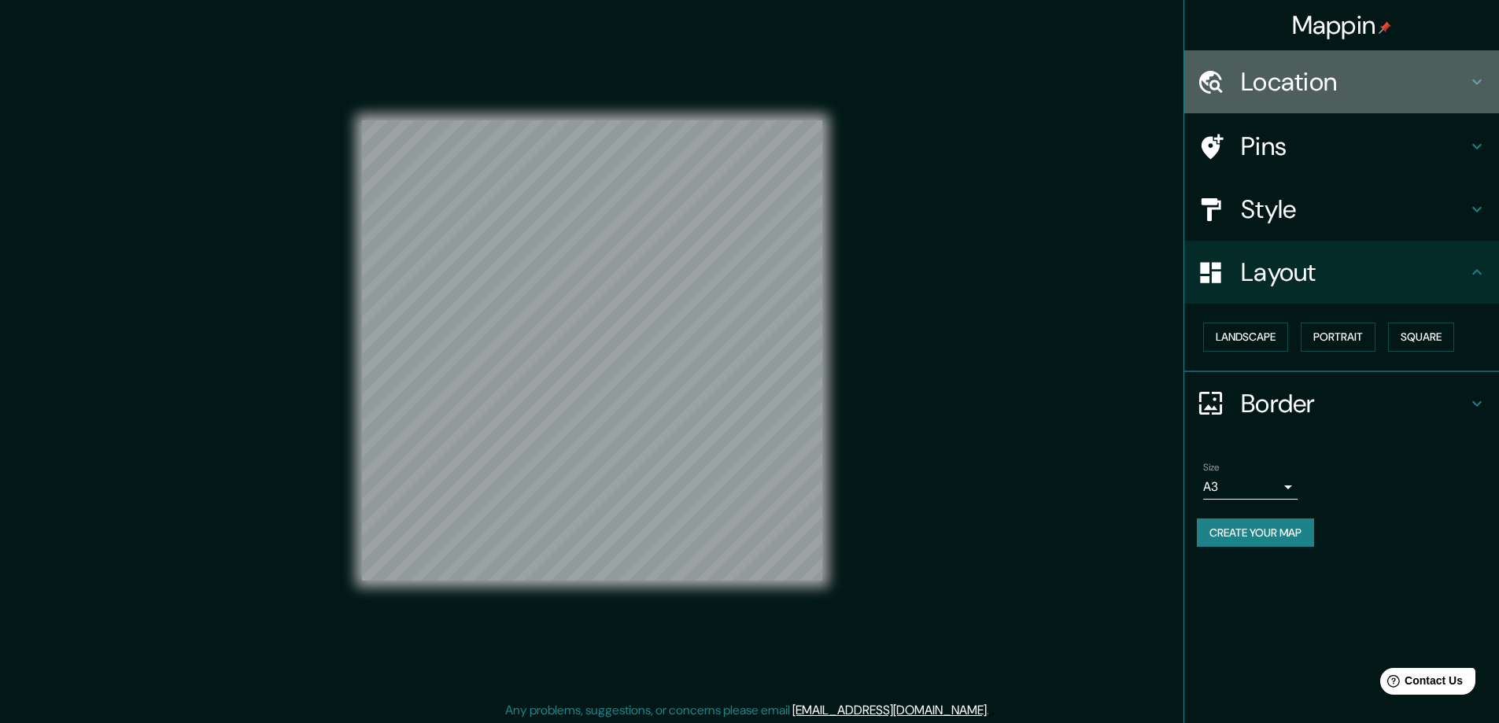
click at [1268, 66] on h4 "Location" at bounding box center [1354, 81] width 227 height 31
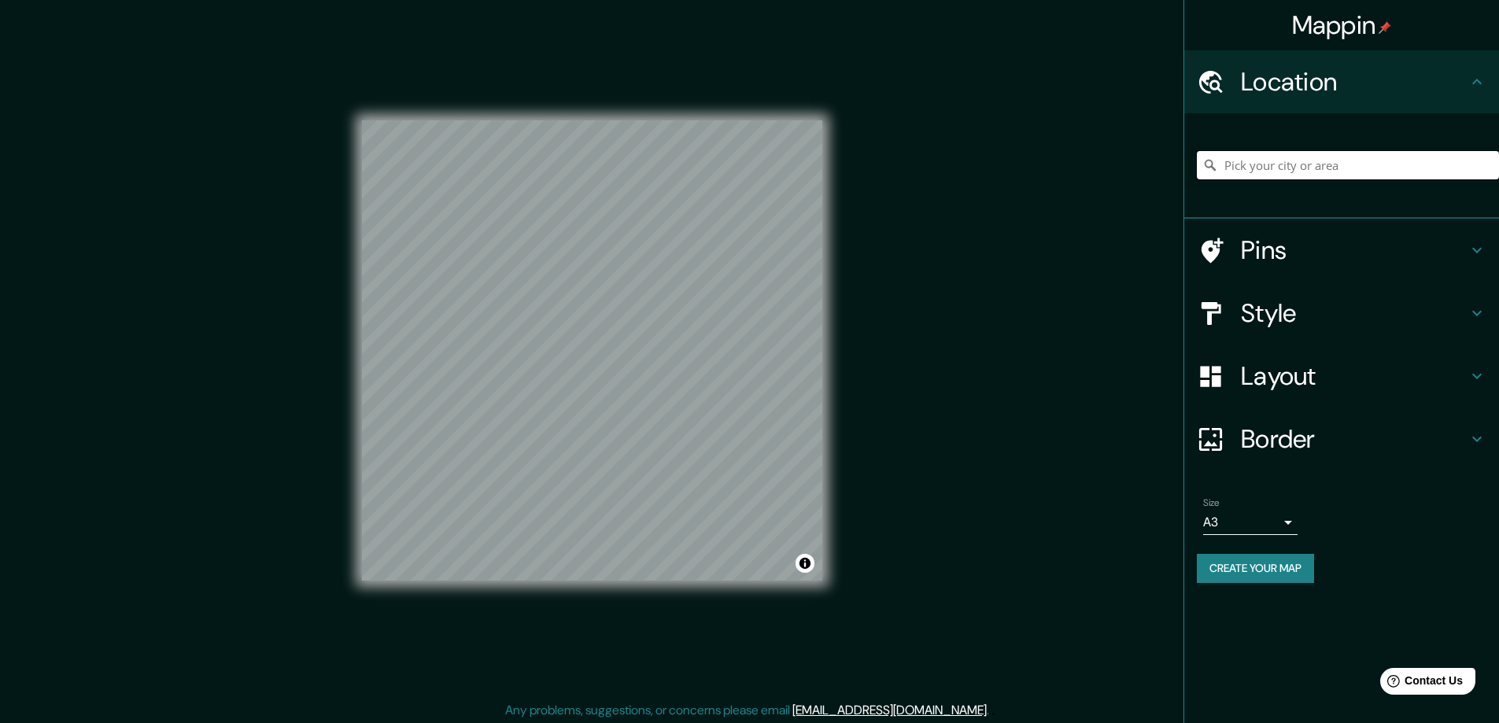
paste input "Feldherrnstraße 22, 44147 Dortmund"
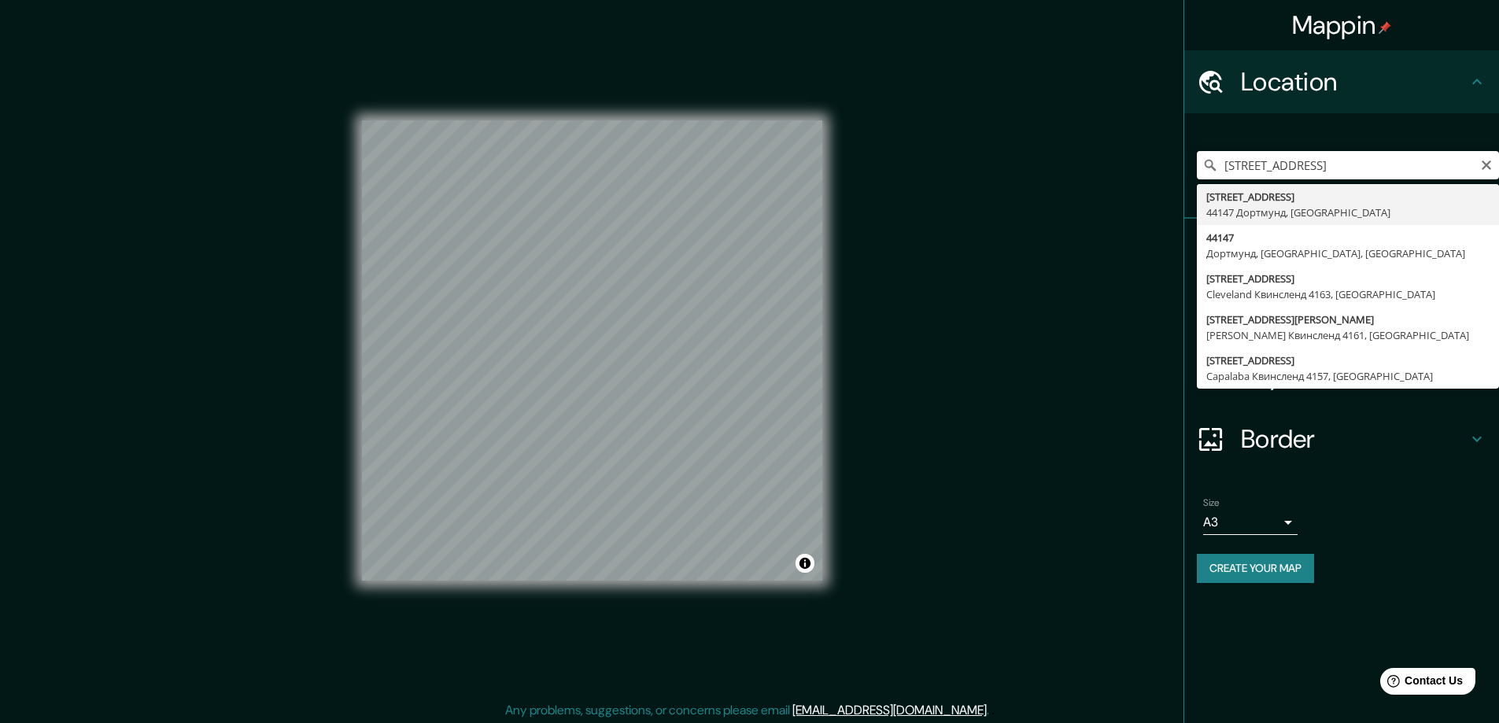
type input "Feldherrnstraße 22, 44147 Дортмунд, Германия"
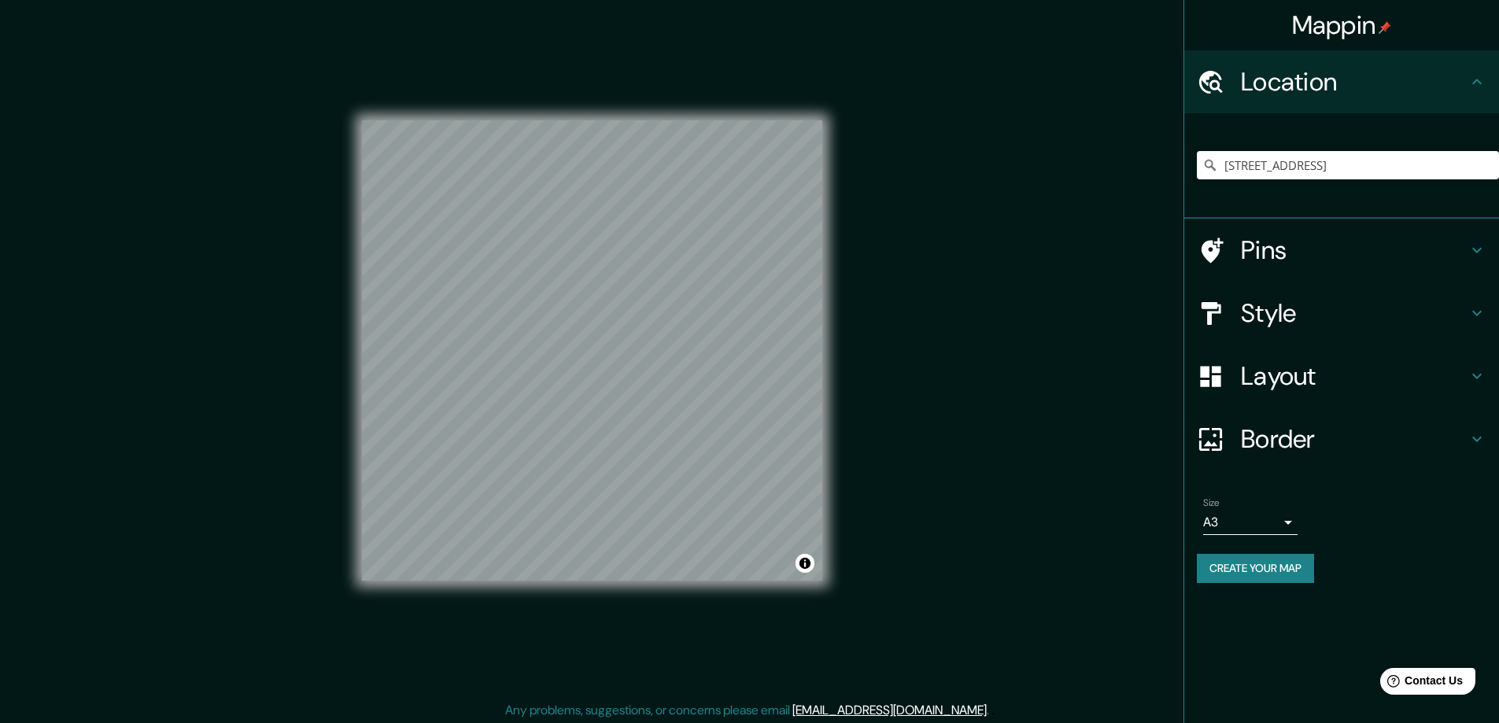
click at [1273, 563] on button "Create your map" at bounding box center [1255, 568] width 117 height 29
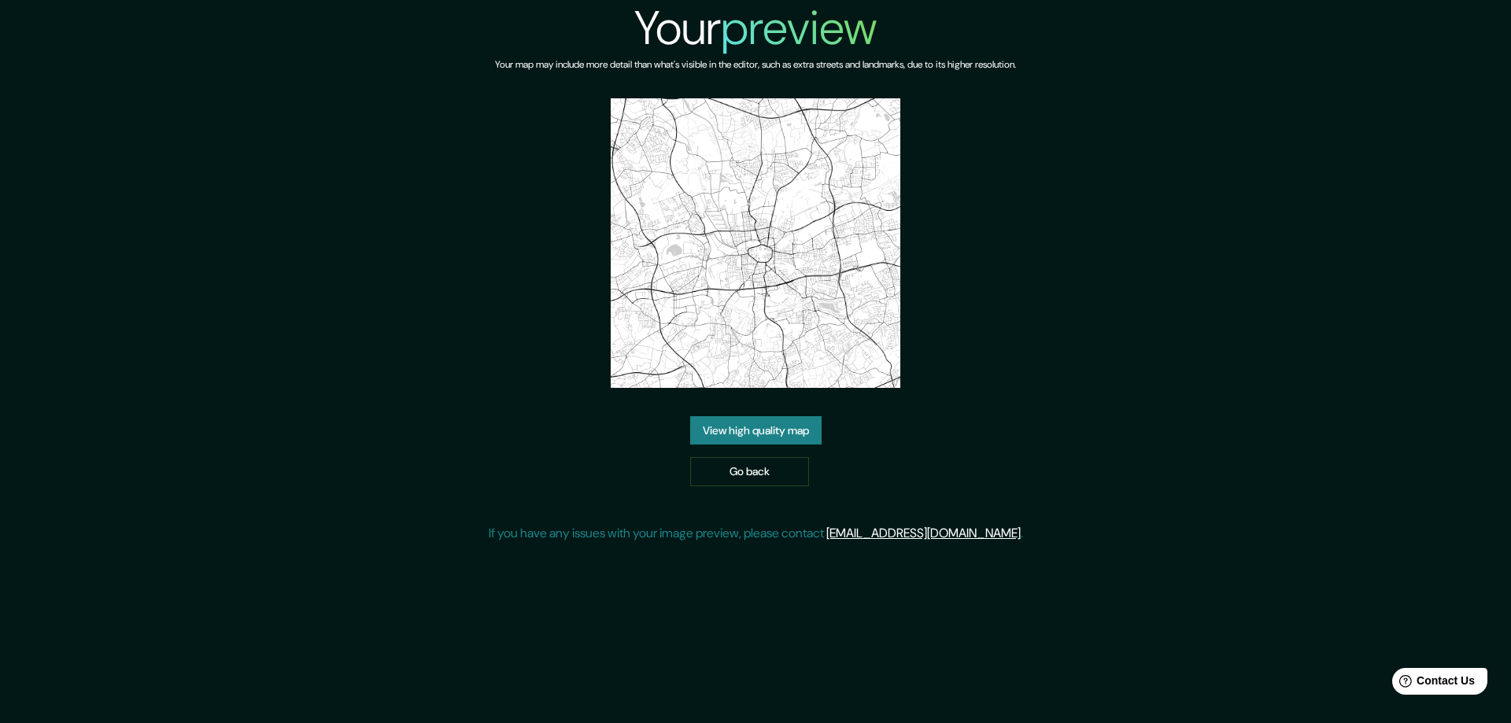
click at [759, 430] on link "View high quality map" at bounding box center [755, 430] width 131 height 29
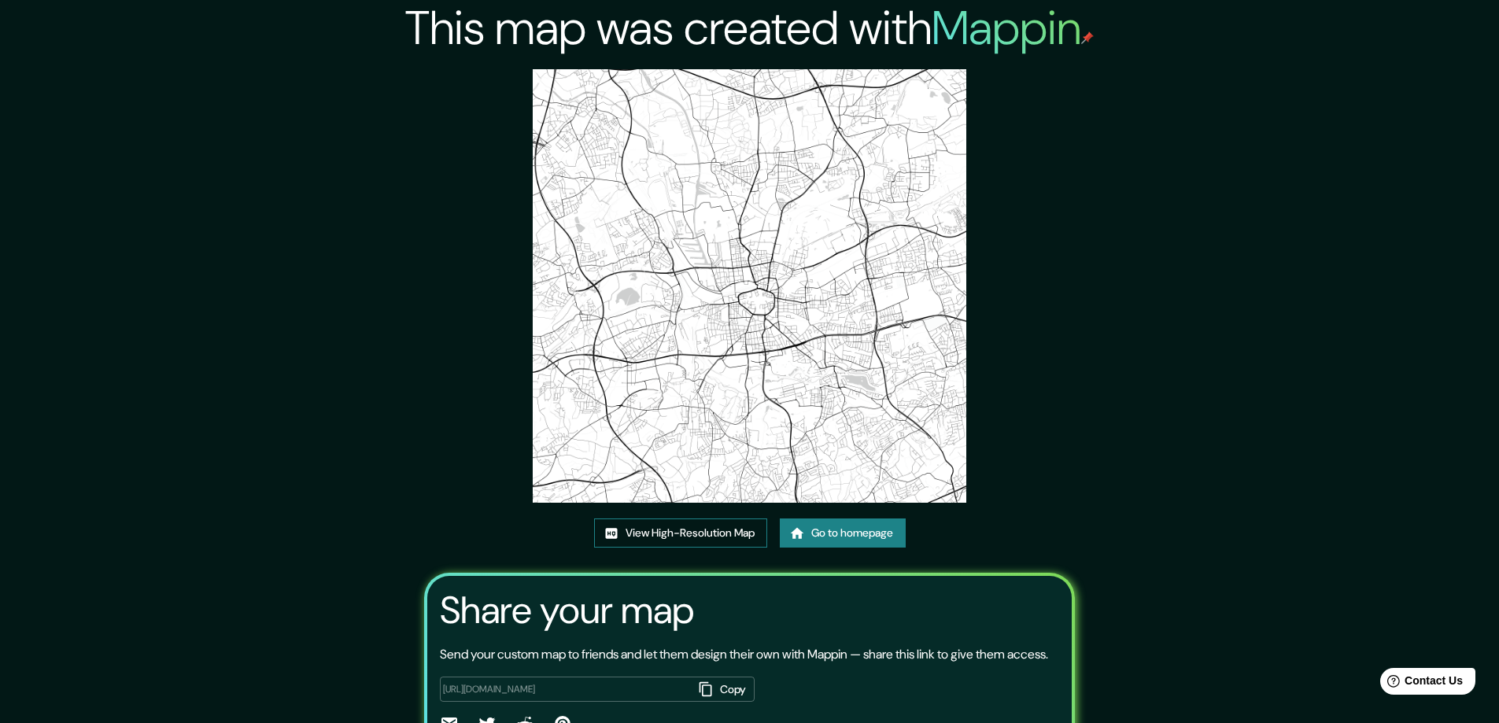
click at [660, 533] on link "View High-Resolution Map" at bounding box center [680, 533] width 173 height 29
click at [827, 526] on link "Go to homepage" at bounding box center [843, 533] width 126 height 29
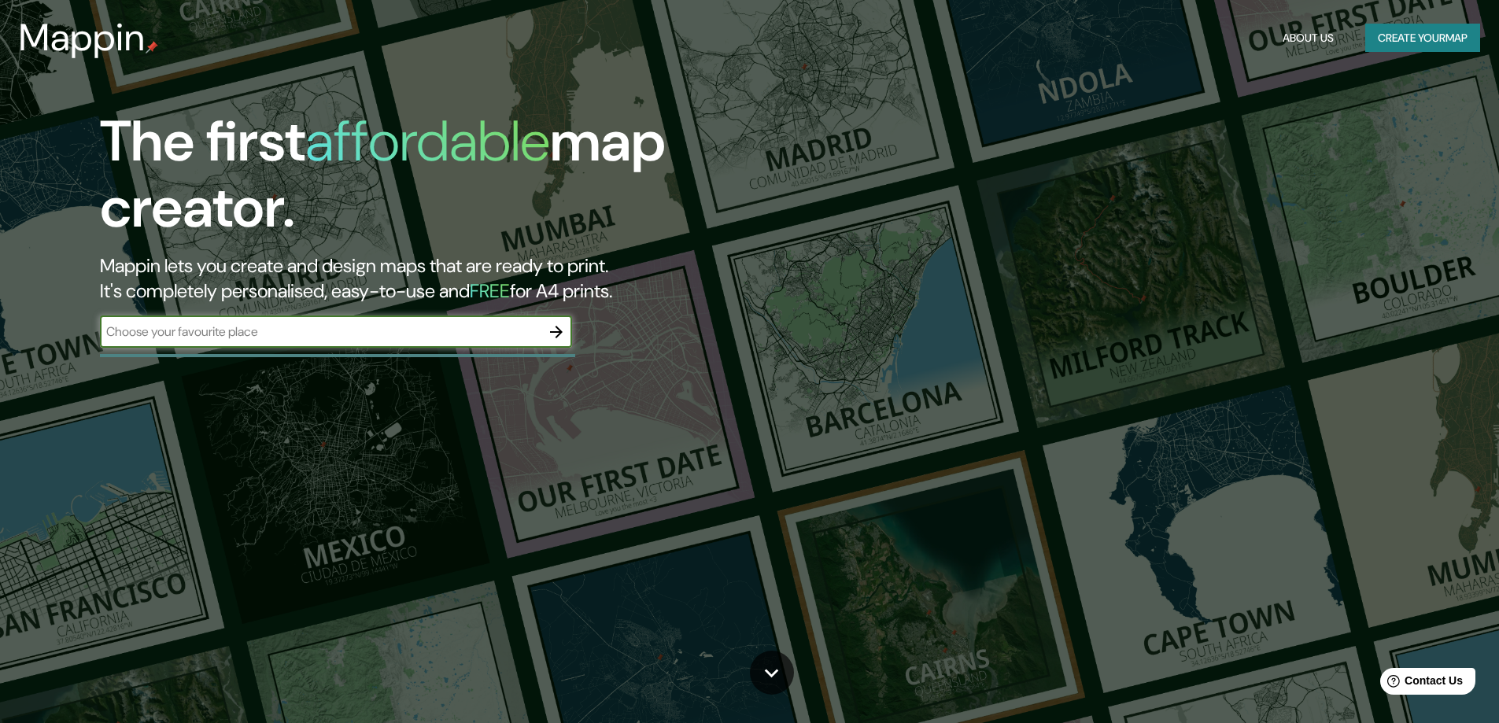
click at [553, 329] on icon "button" at bounding box center [556, 332] width 19 height 19
